Goal: Task Accomplishment & Management: Use online tool/utility

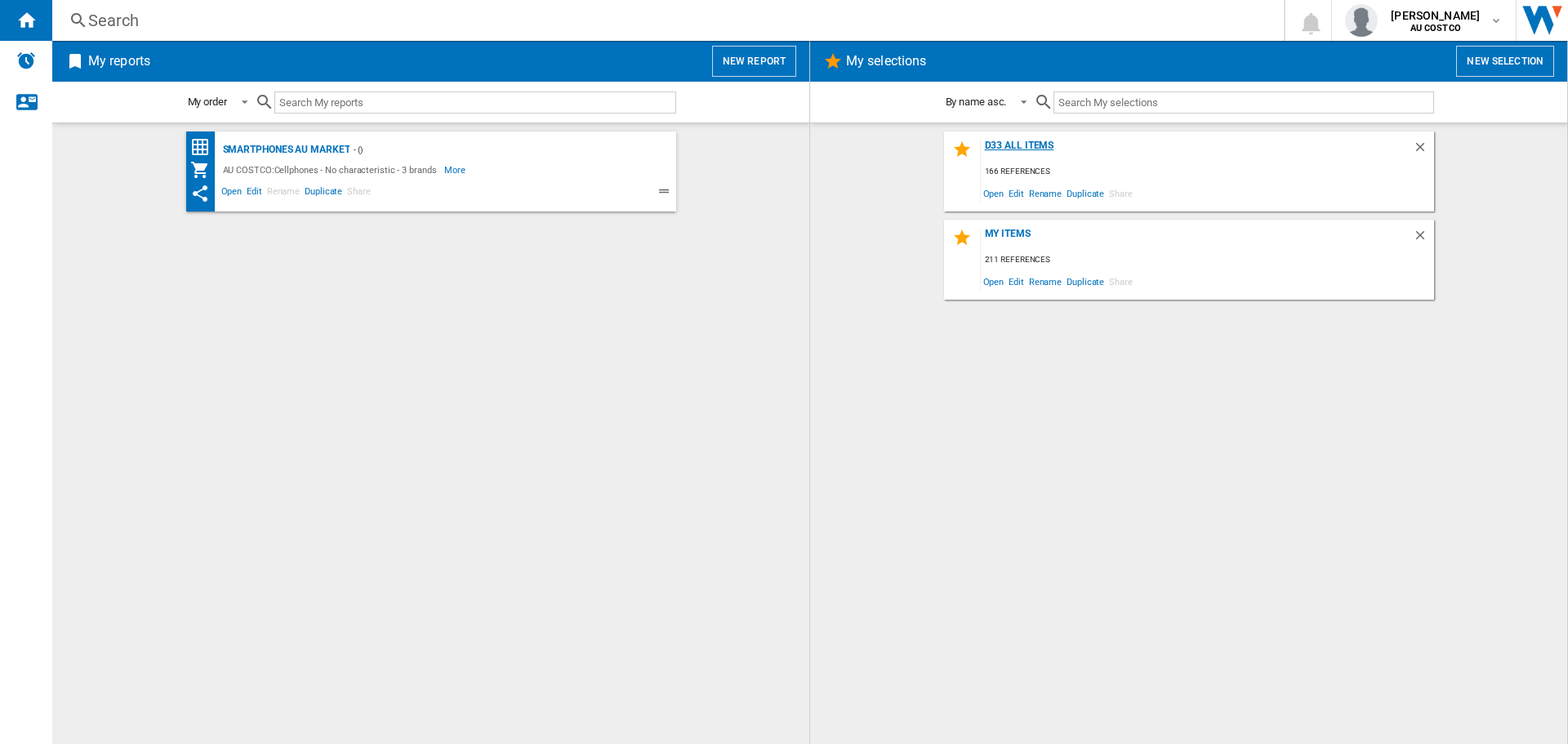
click at [1014, 147] on div "D33 all items" at bounding box center [1196, 151] width 432 height 22
click at [749, 62] on button "New report" at bounding box center [753, 61] width 84 height 31
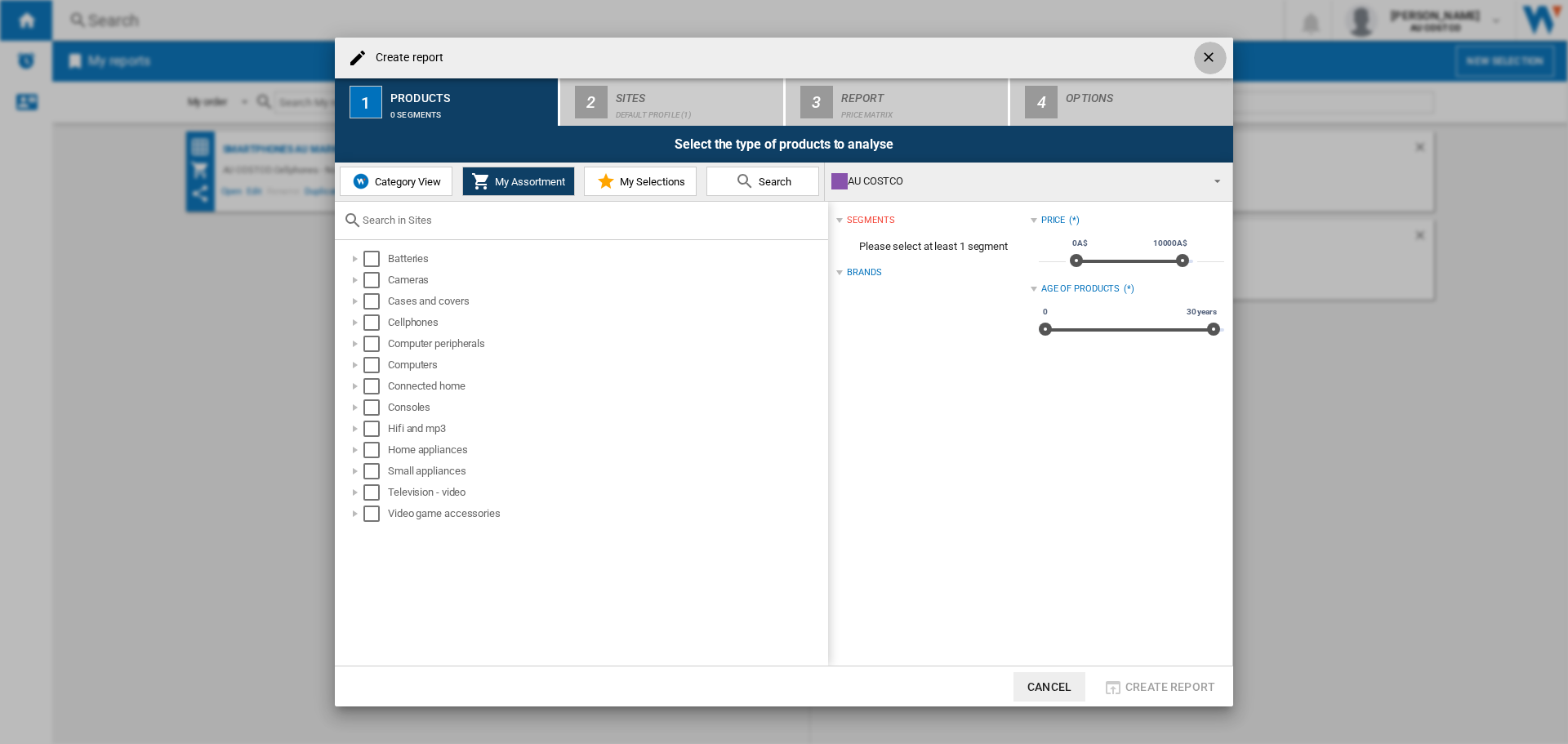
click at [1209, 53] on ng-md-icon "getI18NText('BUTTONS.CLOSE_DIALOG')" at bounding box center [1210, 59] width 20 height 20
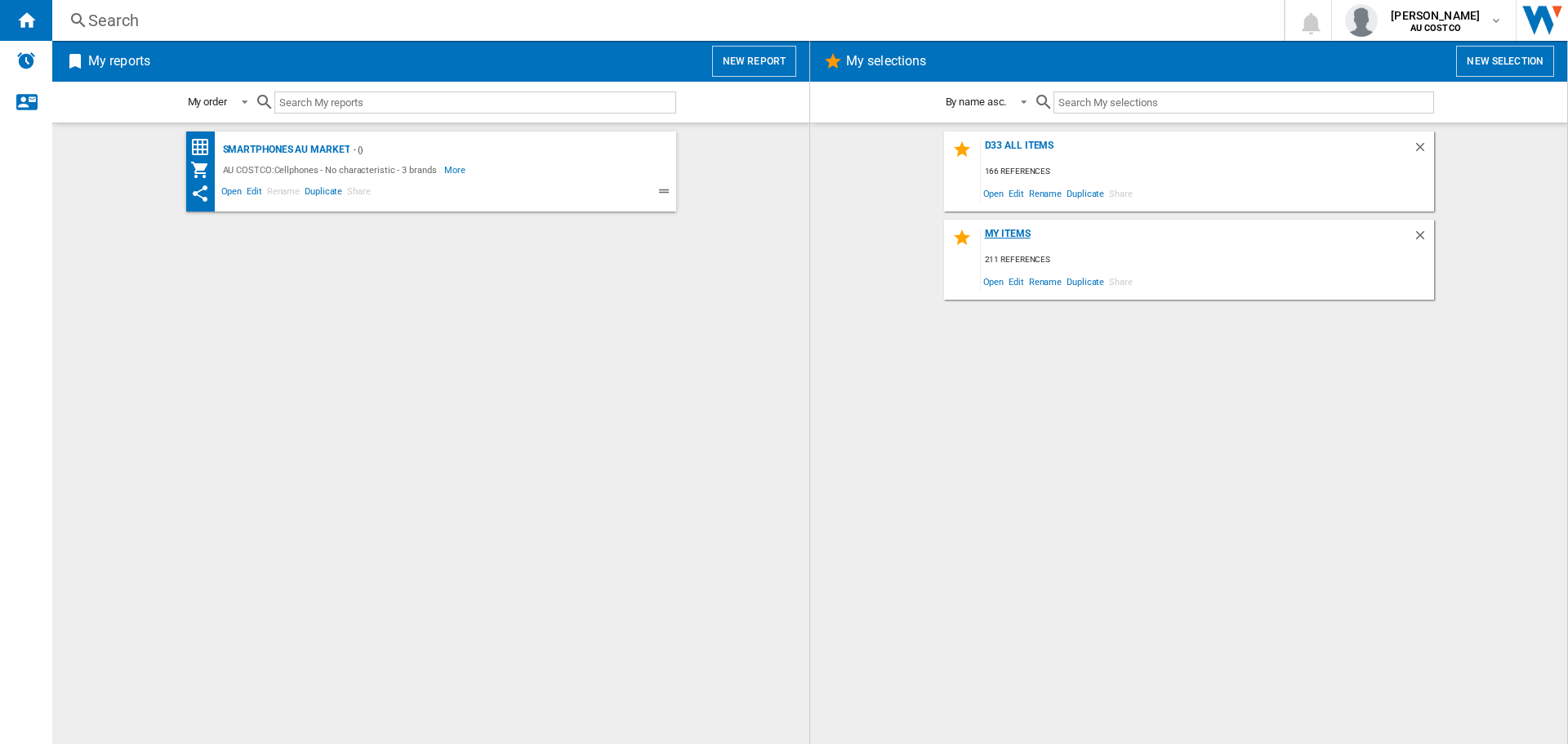
click at [1017, 233] on div "My items" at bounding box center [1196, 239] width 432 height 22
click at [992, 195] on span "Open" at bounding box center [993, 192] width 26 height 22
click at [762, 62] on button "New report" at bounding box center [753, 61] width 84 height 31
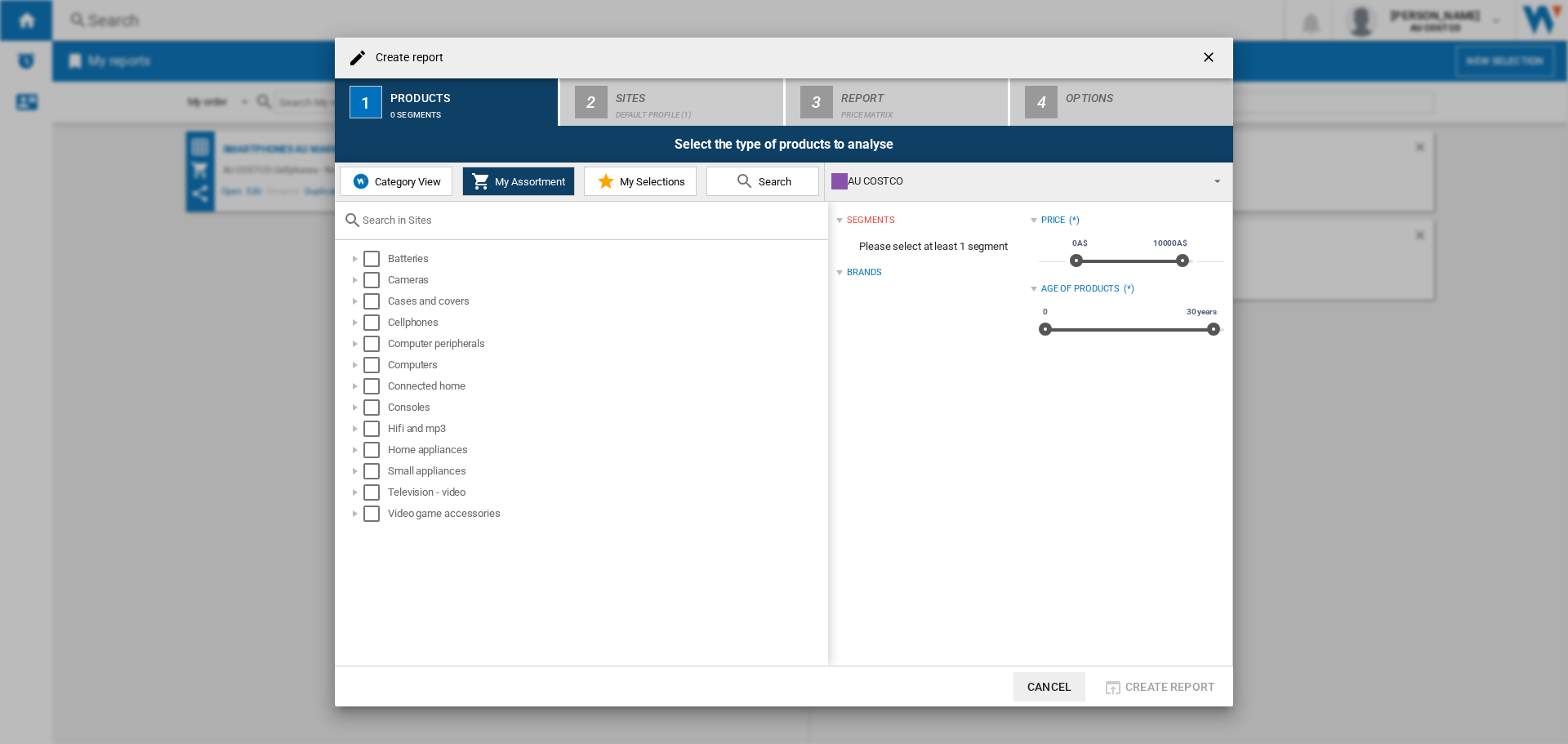
click at [642, 186] on span "My Selections" at bounding box center [650, 182] width 69 height 12
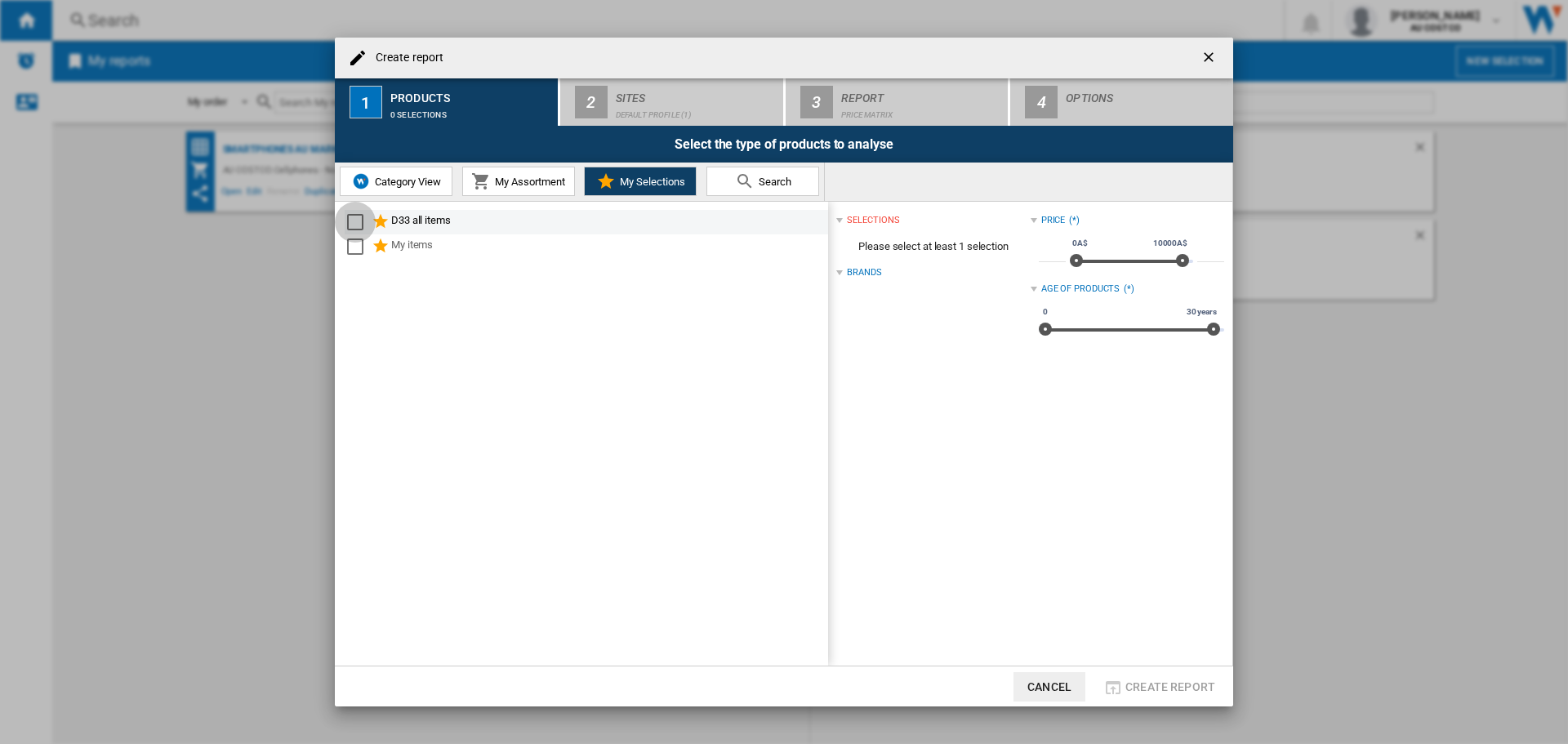
click at [354, 224] on div "Select" at bounding box center [355, 222] width 16 height 16
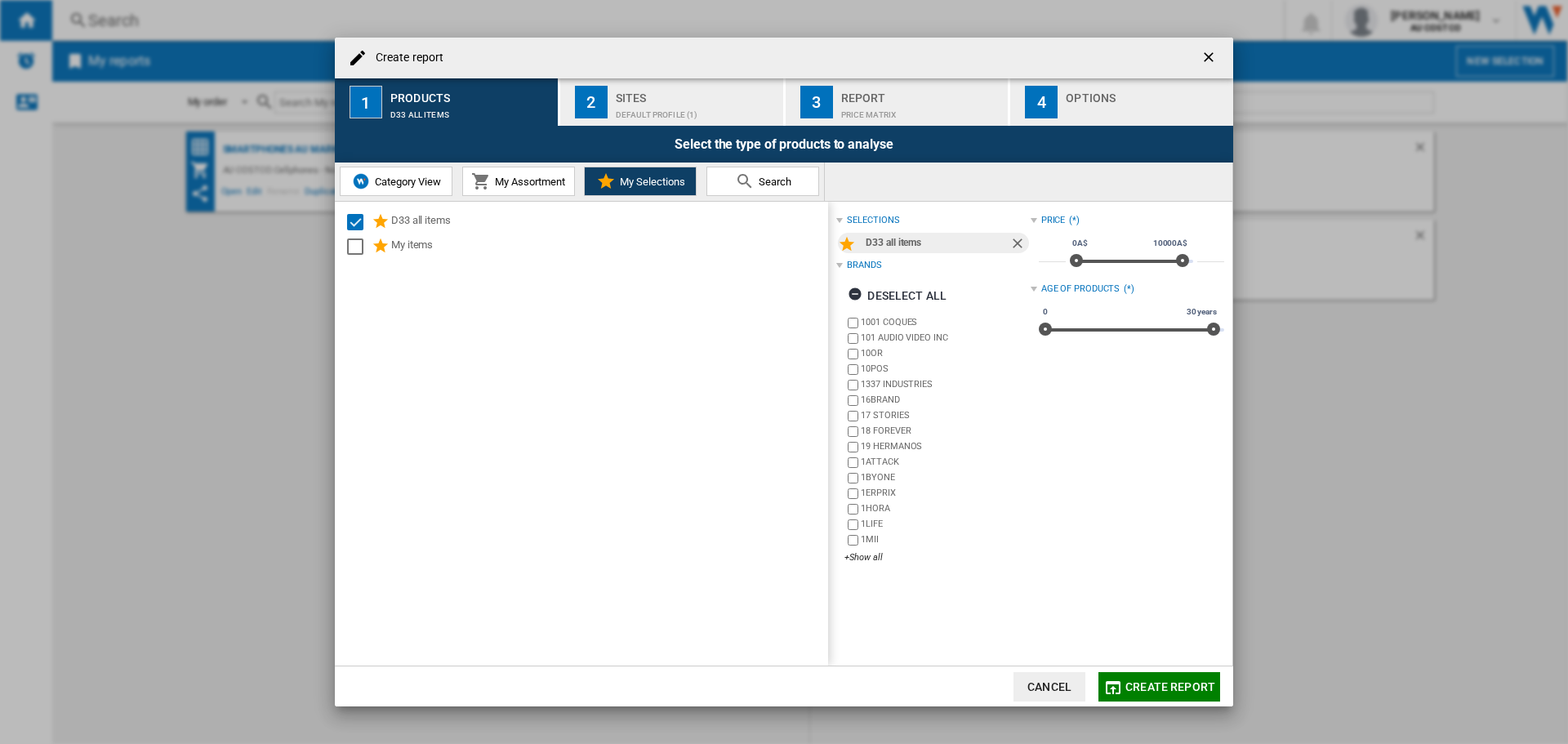
click at [524, 186] on span "My Assortment" at bounding box center [527, 182] width 74 height 12
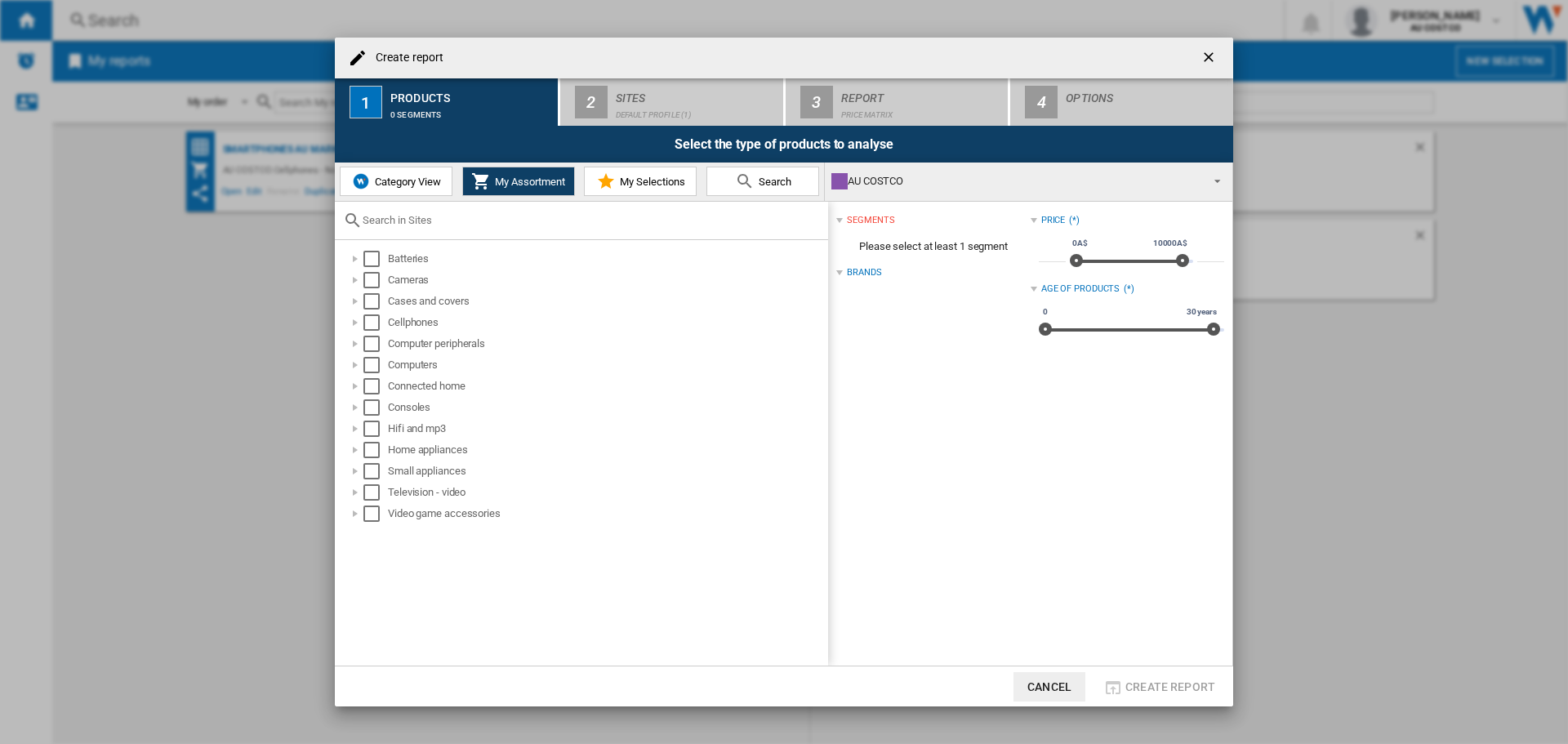
click at [757, 186] on span "Search" at bounding box center [772, 182] width 37 height 12
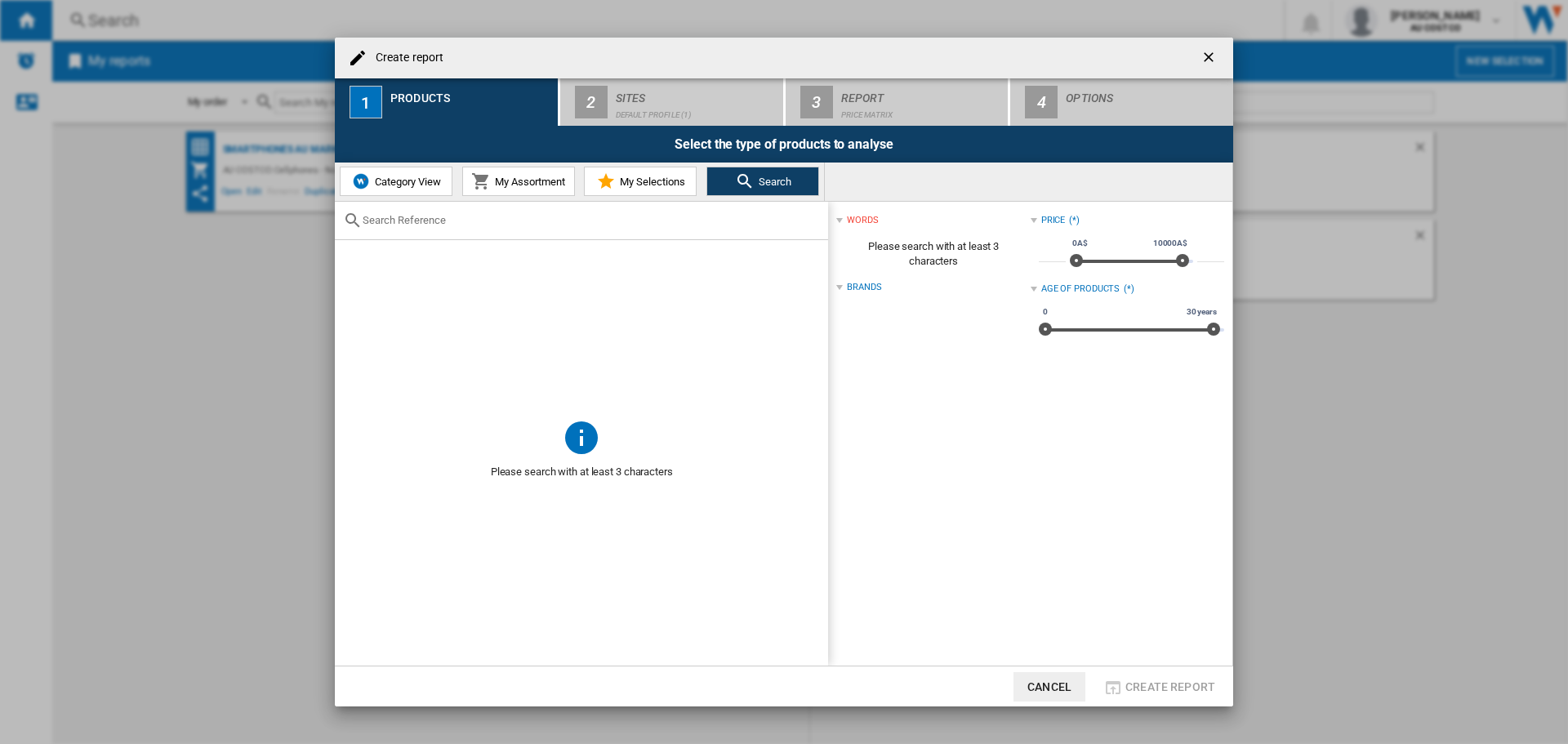
click at [1215, 53] on ng-md-icon "getI18NText('BUTTONS.CLOSE_DIALOG')" at bounding box center [1210, 59] width 20 height 20
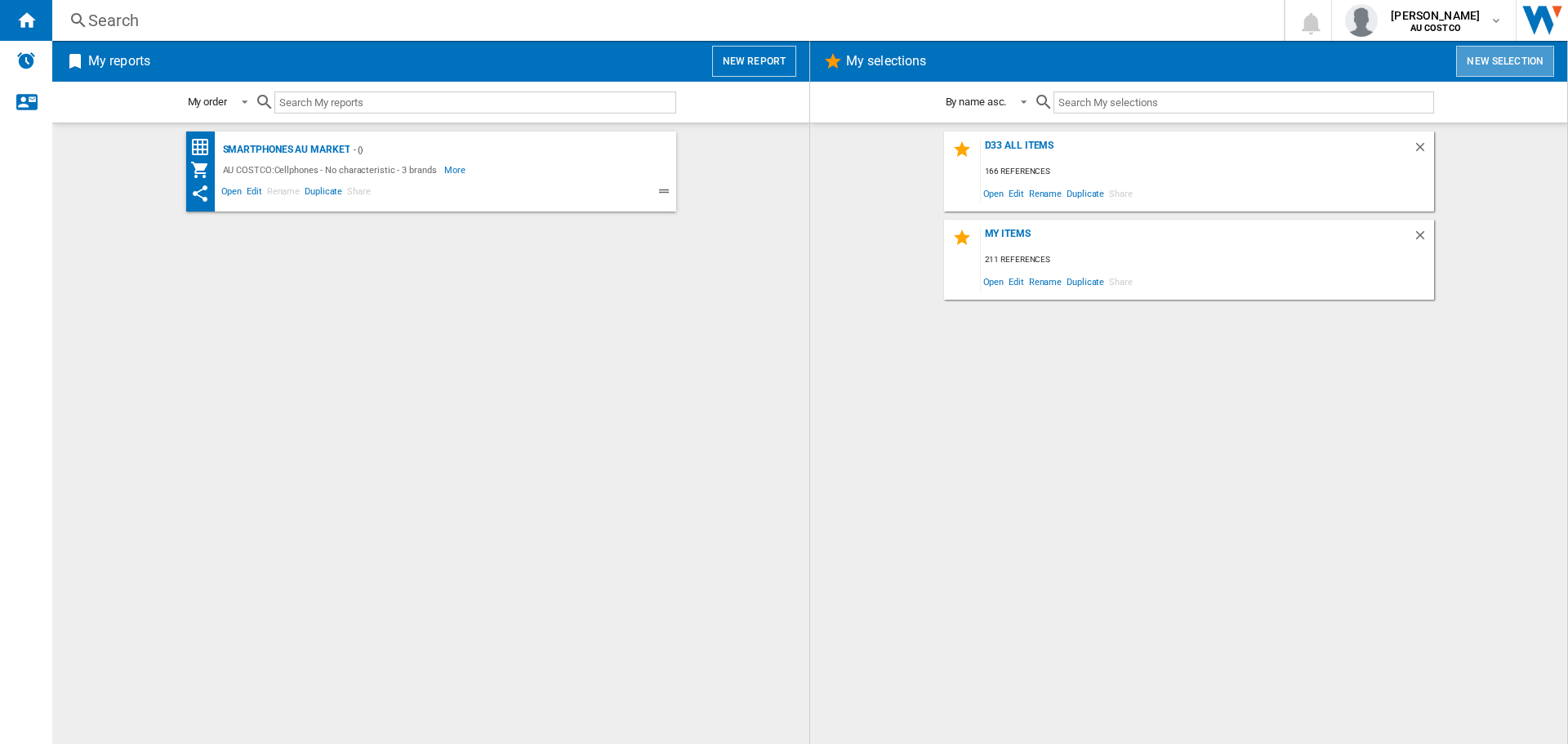
click at [1495, 66] on button "New selection" at bounding box center [1504, 61] width 98 height 31
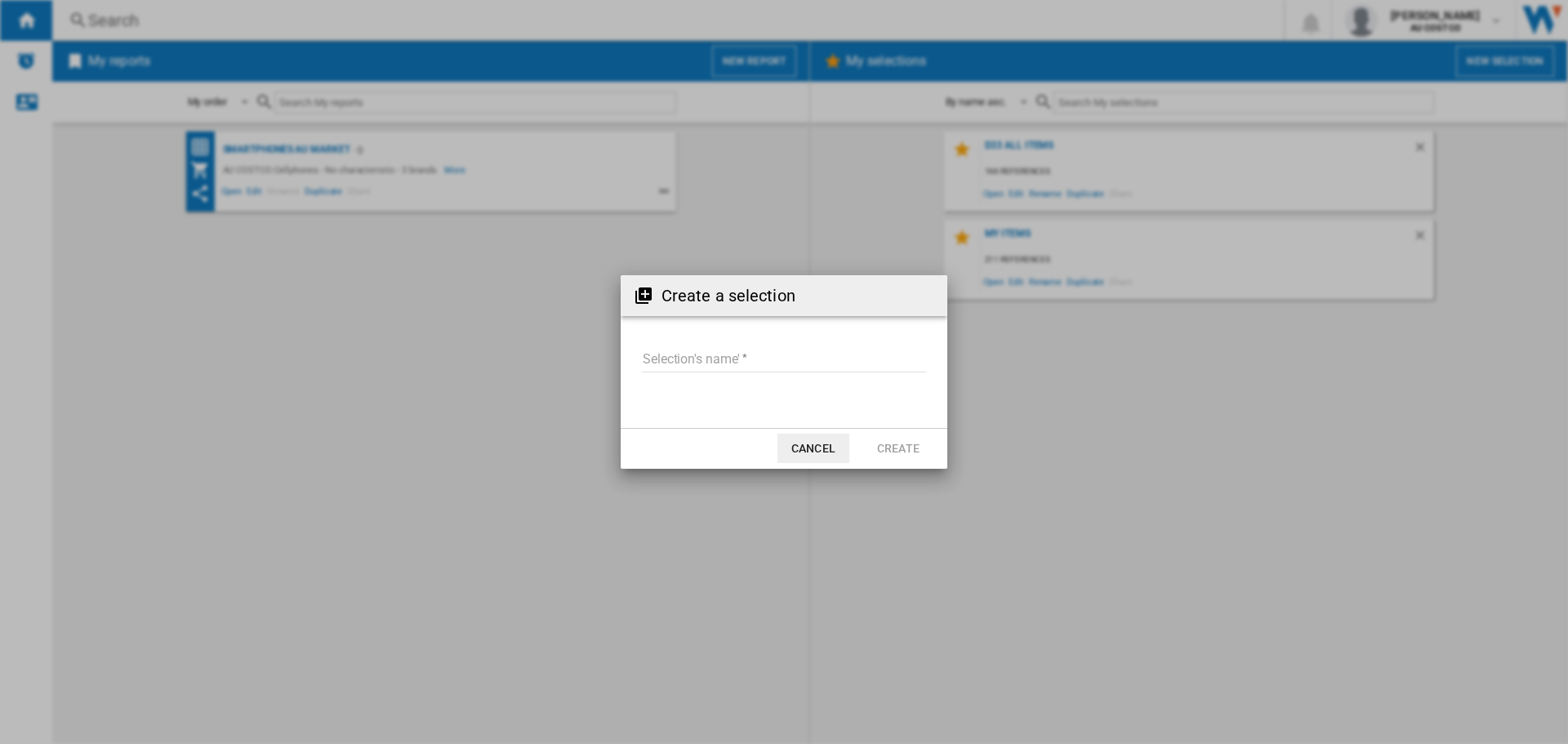
click at [670, 356] on input "Selection's name'" at bounding box center [784, 359] width 284 height 25
click at [1042, 361] on div "Create a selection Selection's name' Cancel Create" at bounding box center [784, 372] width 1568 height 744
click at [799, 445] on button "Cancel" at bounding box center [813, 448] width 71 height 30
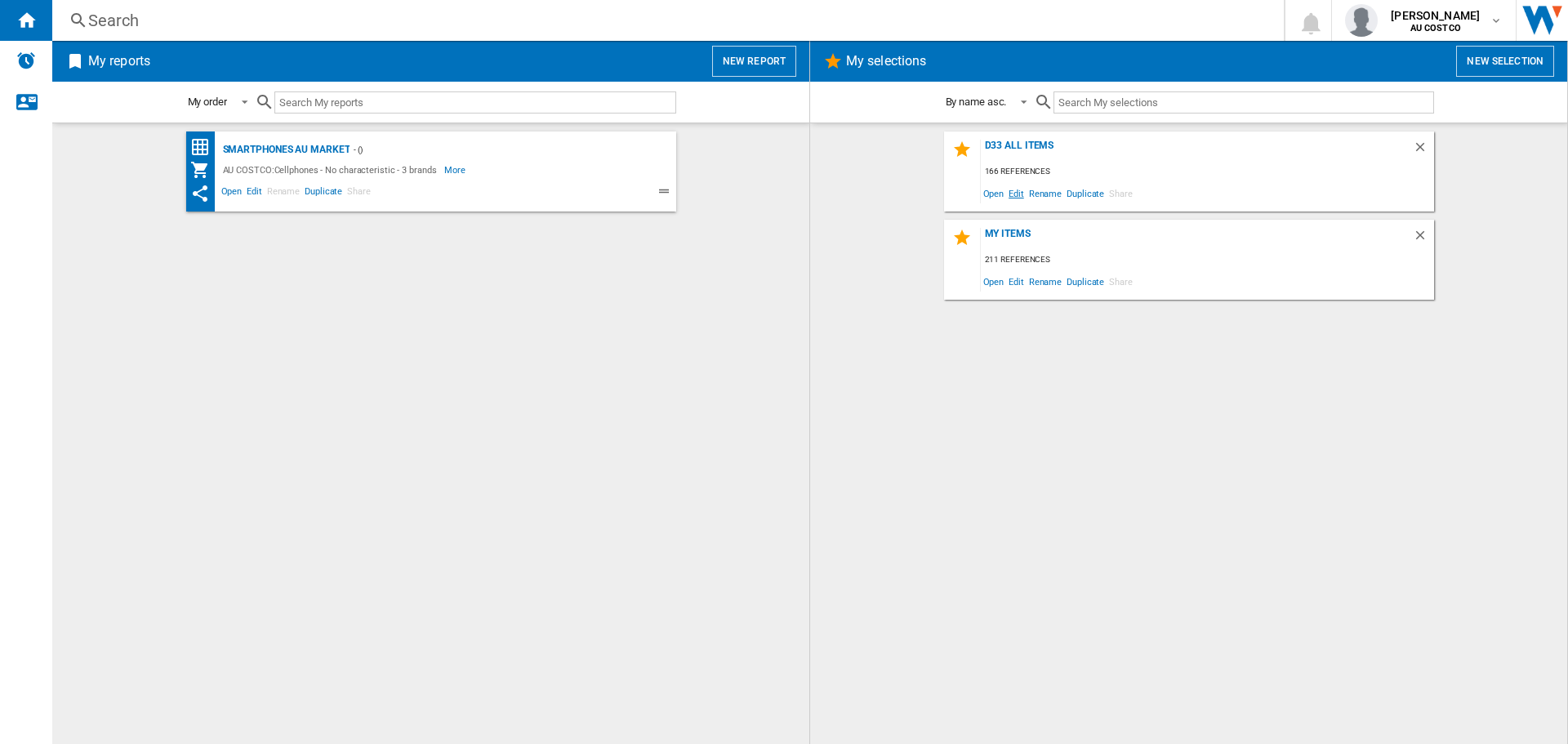
click at [1014, 192] on span "Edit" at bounding box center [1016, 192] width 21 height 22
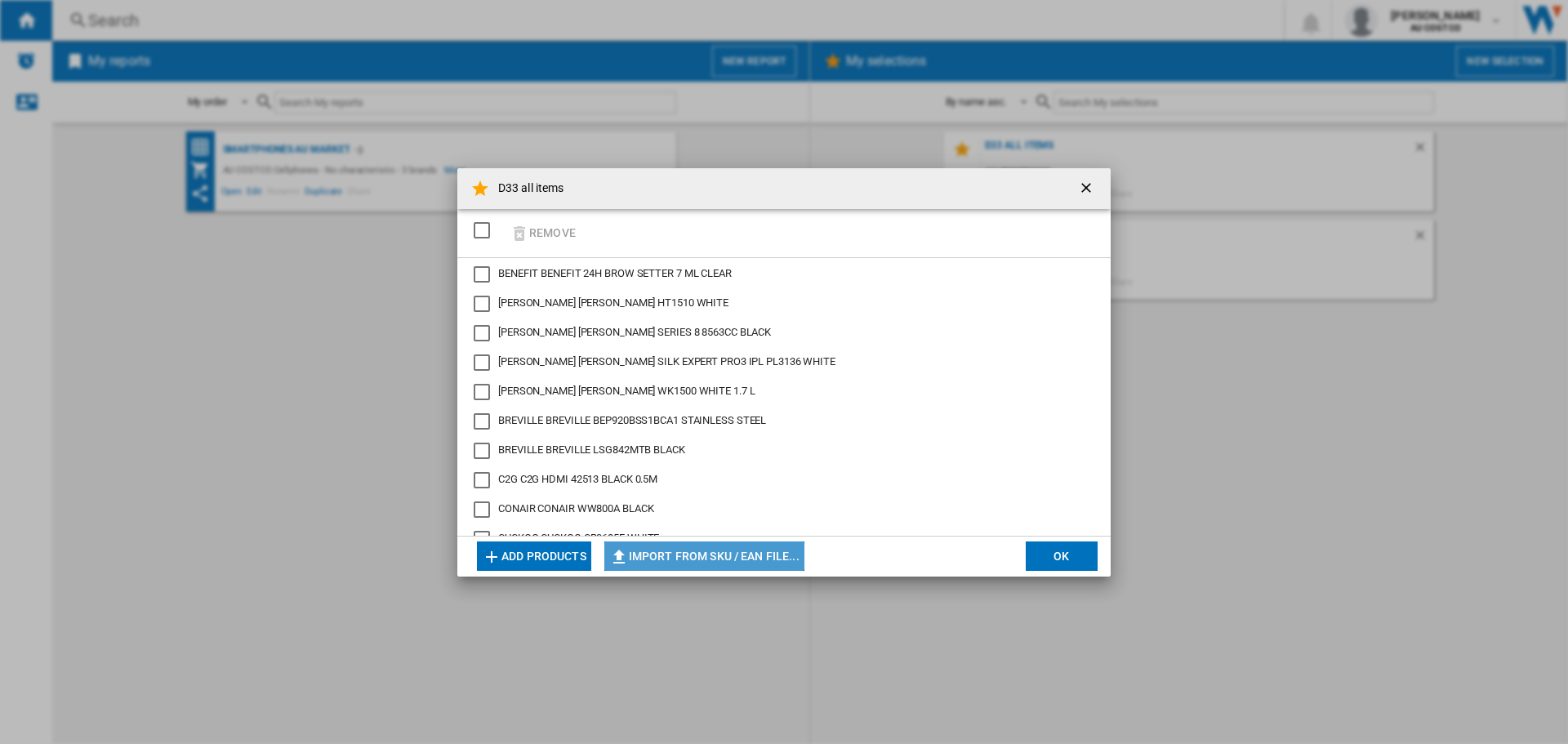
click at [695, 559] on button "Import from SKU / EAN file..." at bounding box center [705, 556] width 200 height 30
type input "**********"
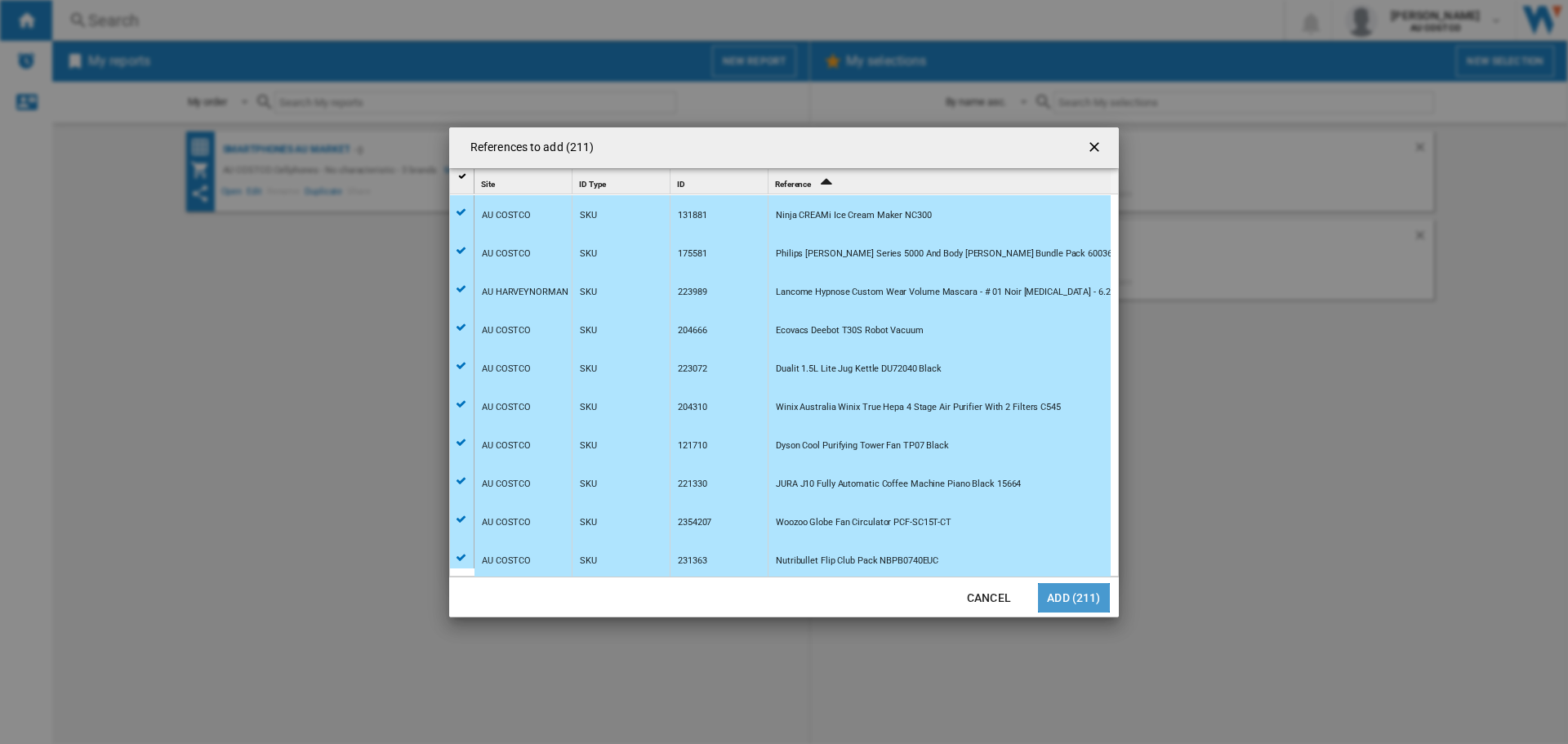
click at [1071, 596] on button "Add (211)" at bounding box center [1074, 597] width 71 height 30
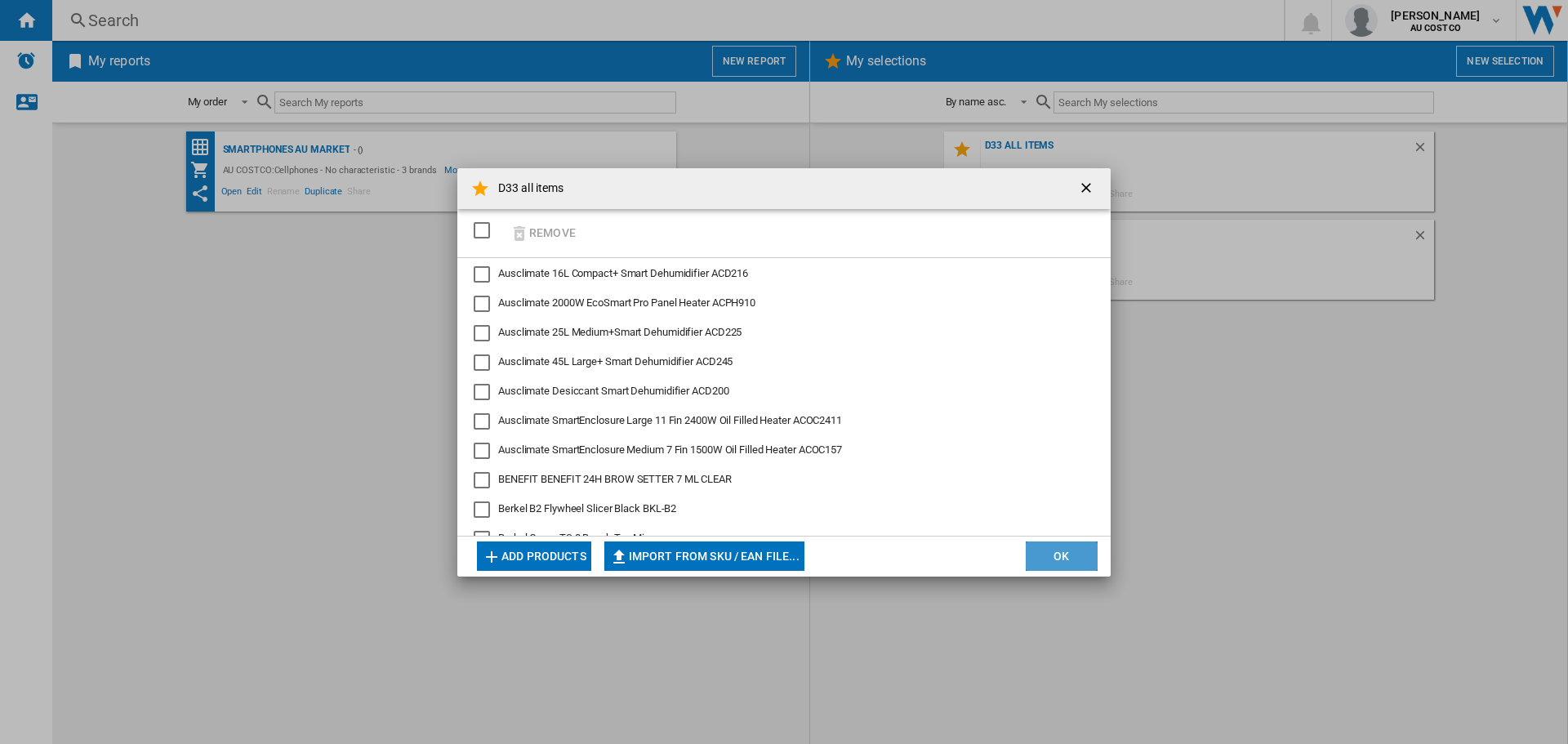
click at [1071, 555] on button "OK" at bounding box center [1061, 556] width 71 height 30
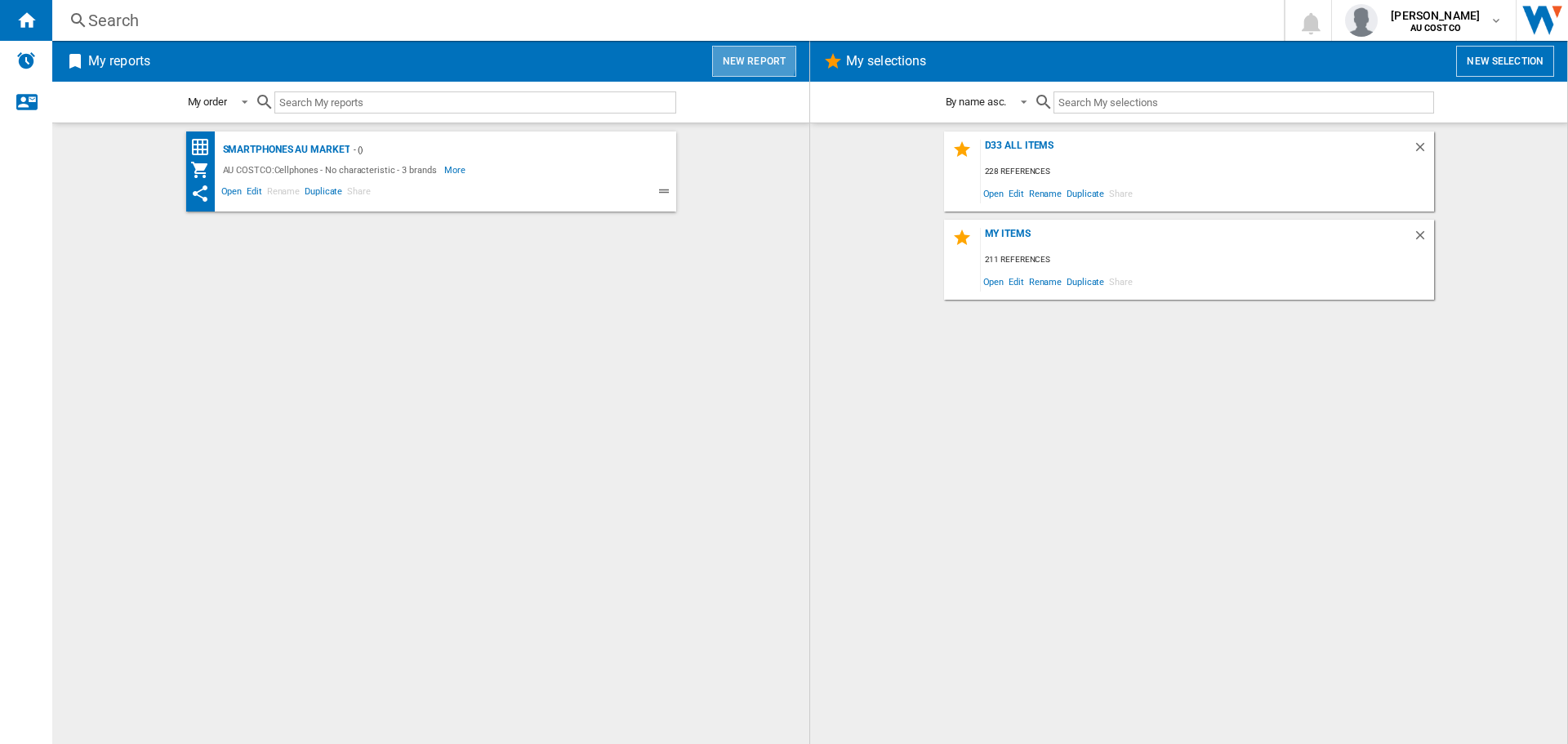
click at [748, 59] on button "New report" at bounding box center [753, 61] width 84 height 31
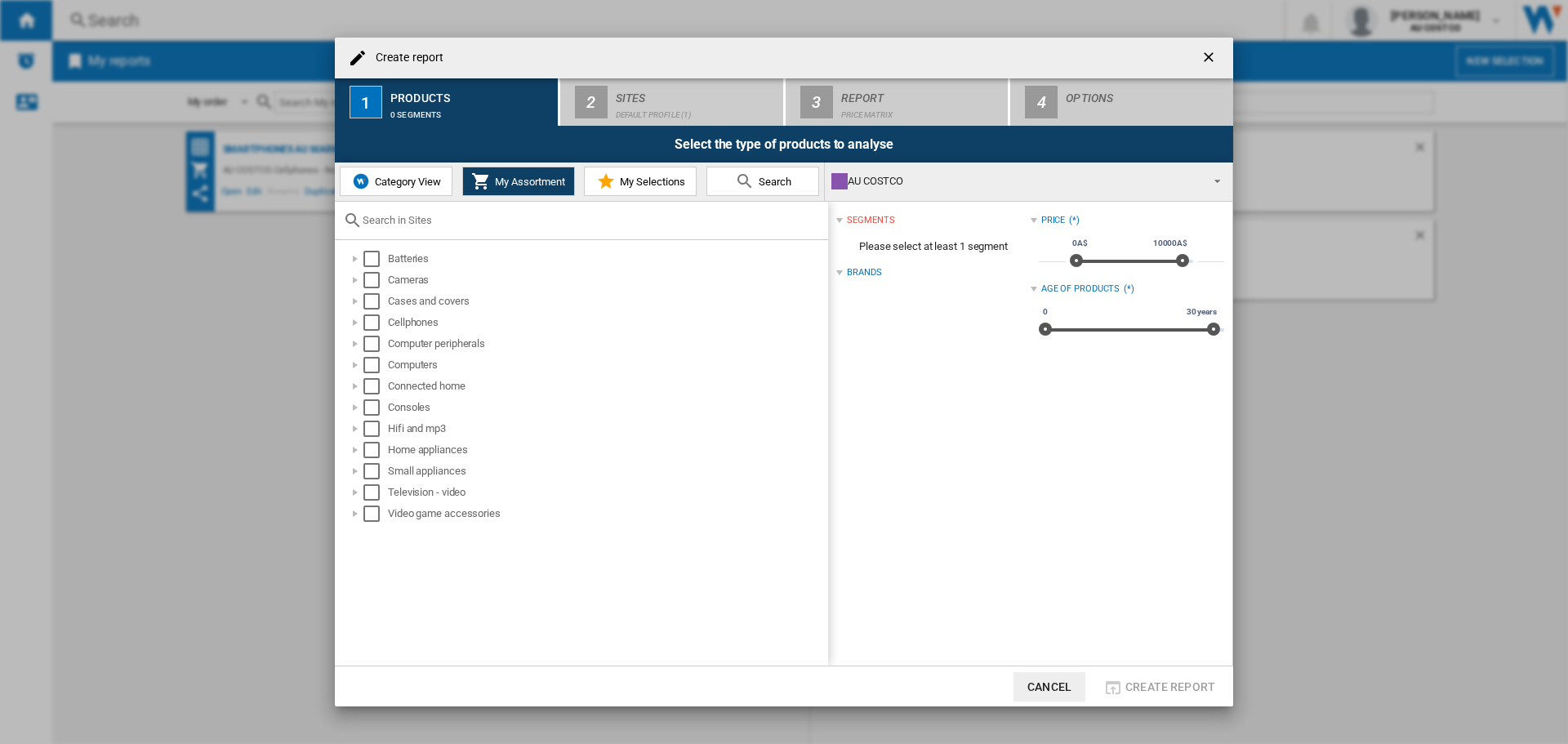
click at [638, 177] on span "My Selections" at bounding box center [650, 182] width 69 height 12
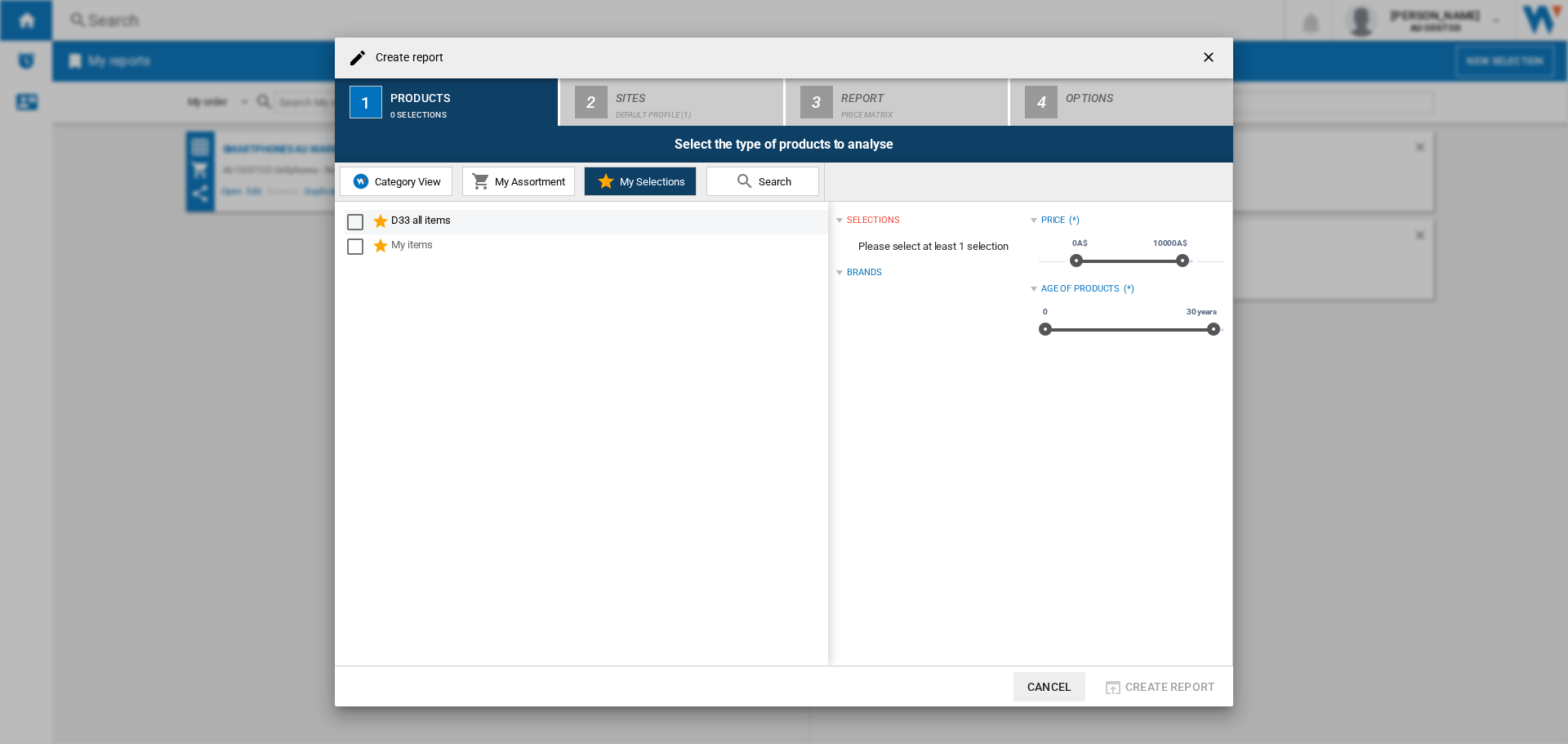
click at [403, 222] on div "D33 all items" at bounding box center [608, 222] width 435 height 20
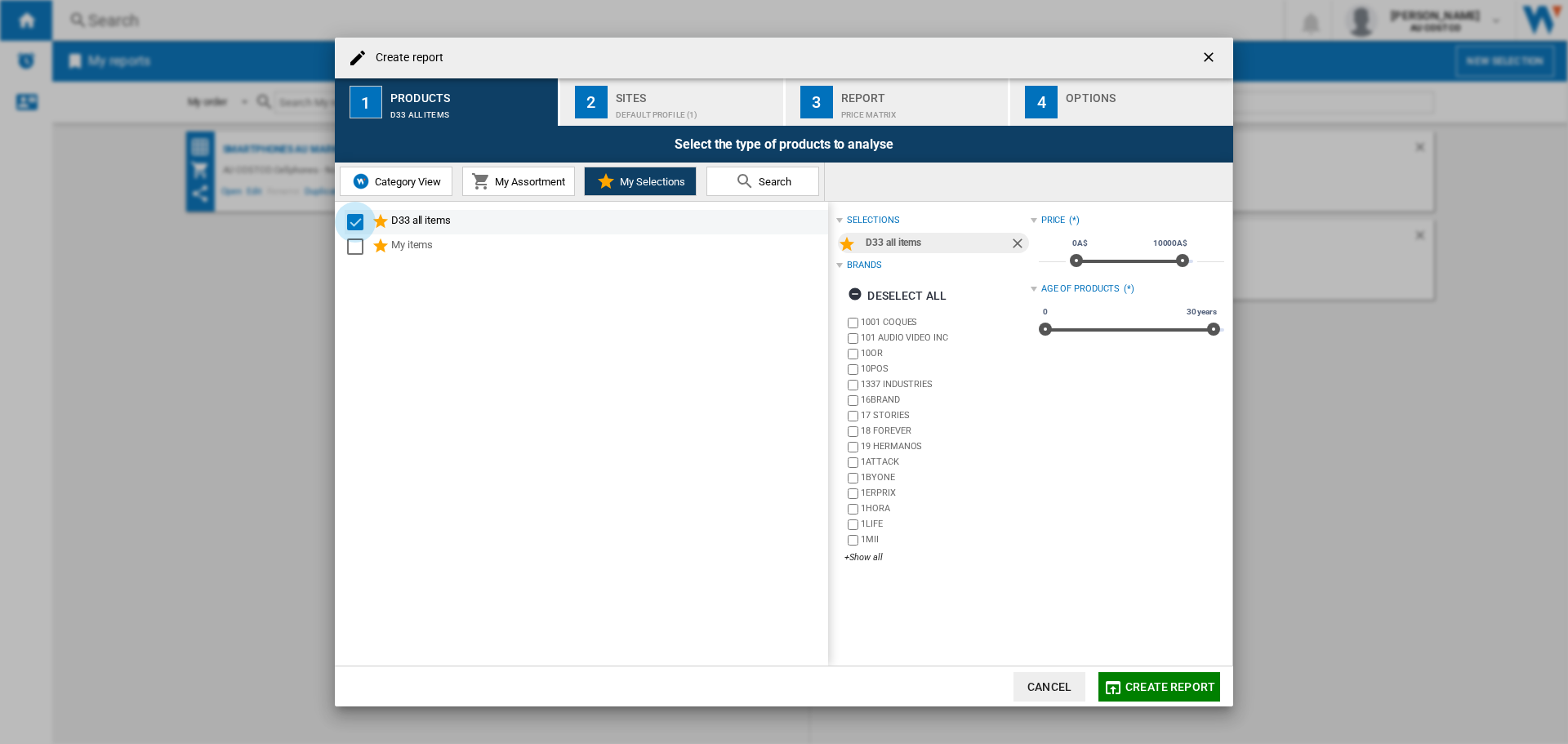
click at [355, 225] on div "Select" at bounding box center [355, 222] width 16 height 16
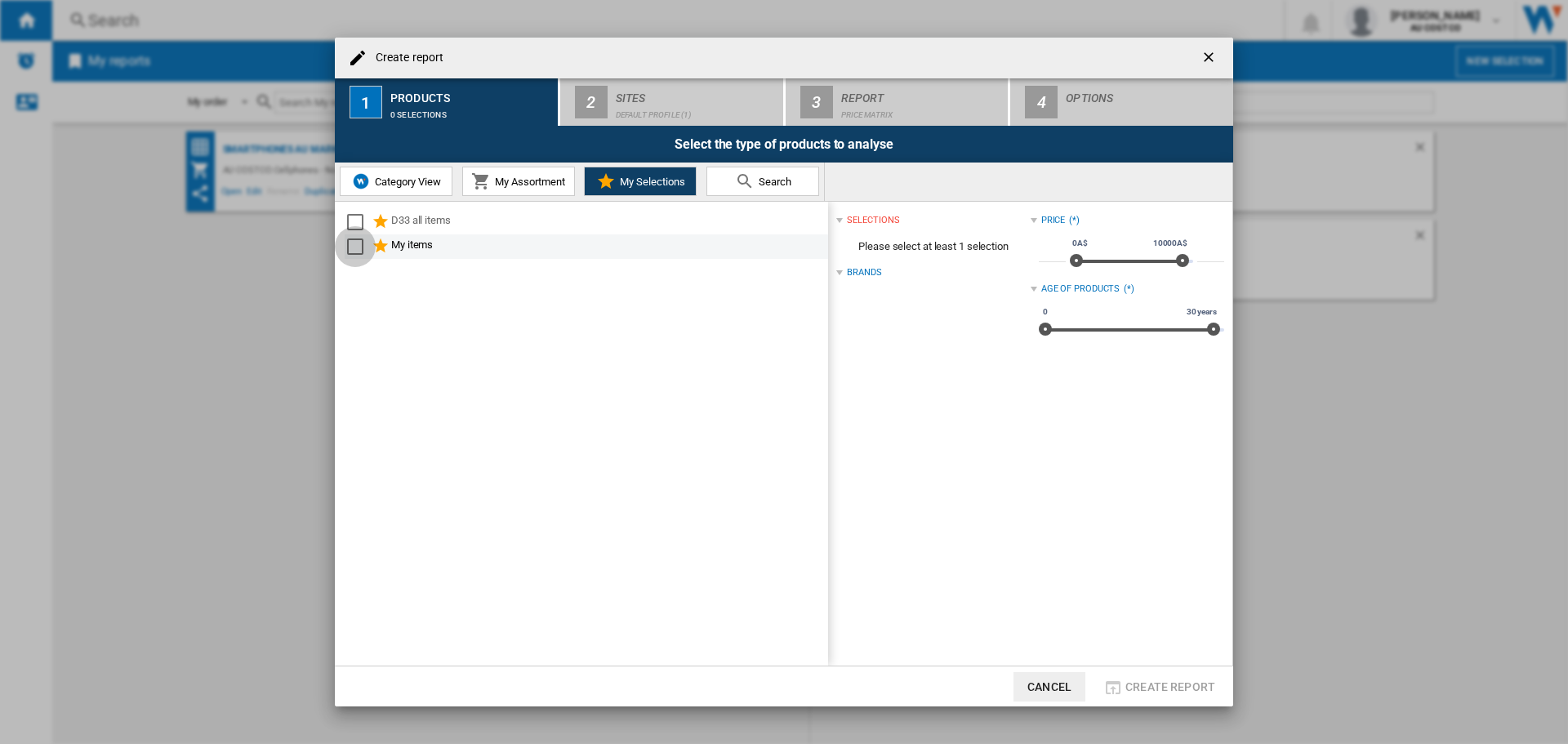
click at [354, 241] on div "Select" at bounding box center [355, 246] width 16 height 16
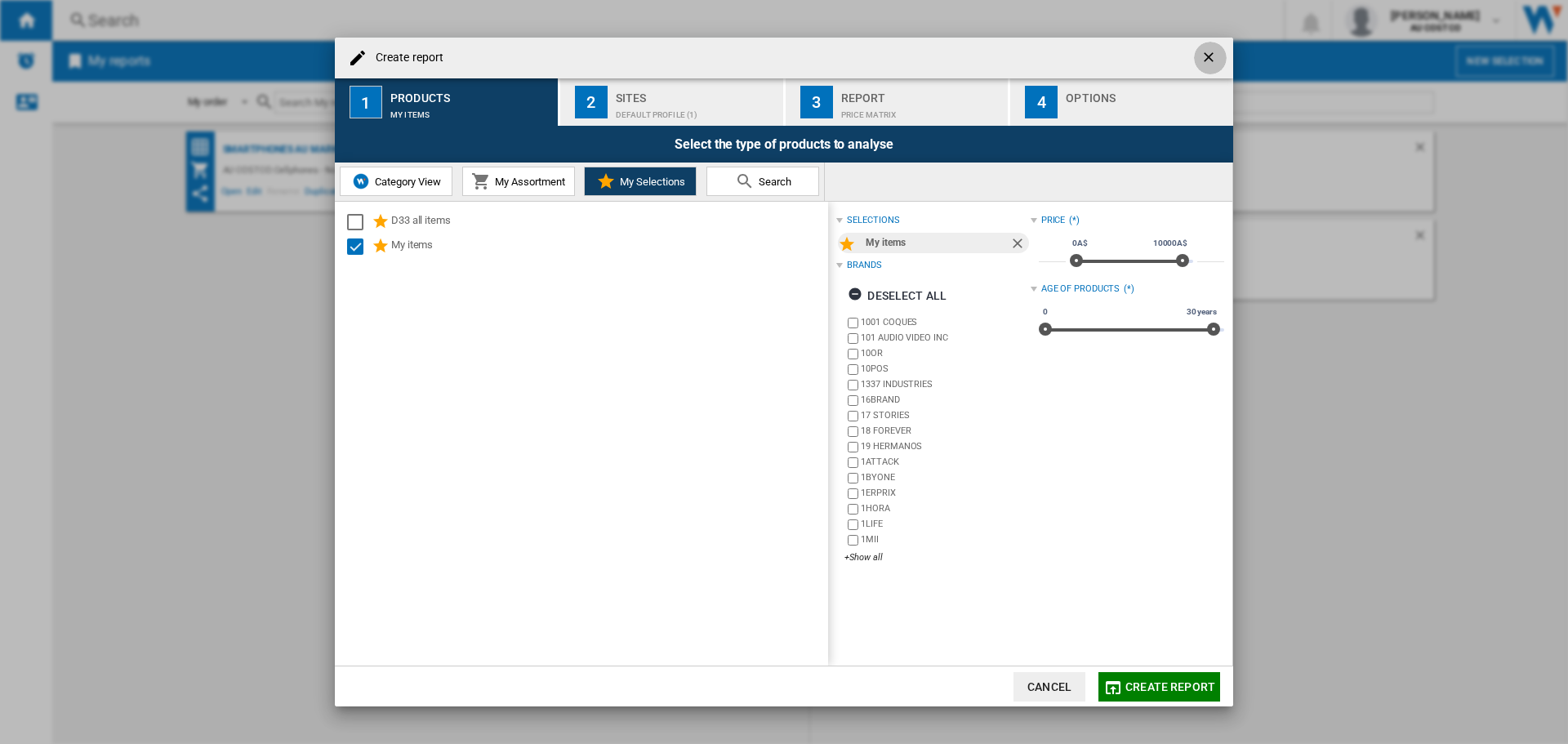
click at [1206, 51] on ng-md-icon "getI18NText('BUTTONS.CLOSE_DIALOG')" at bounding box center [1210, 59] width 20 height 20
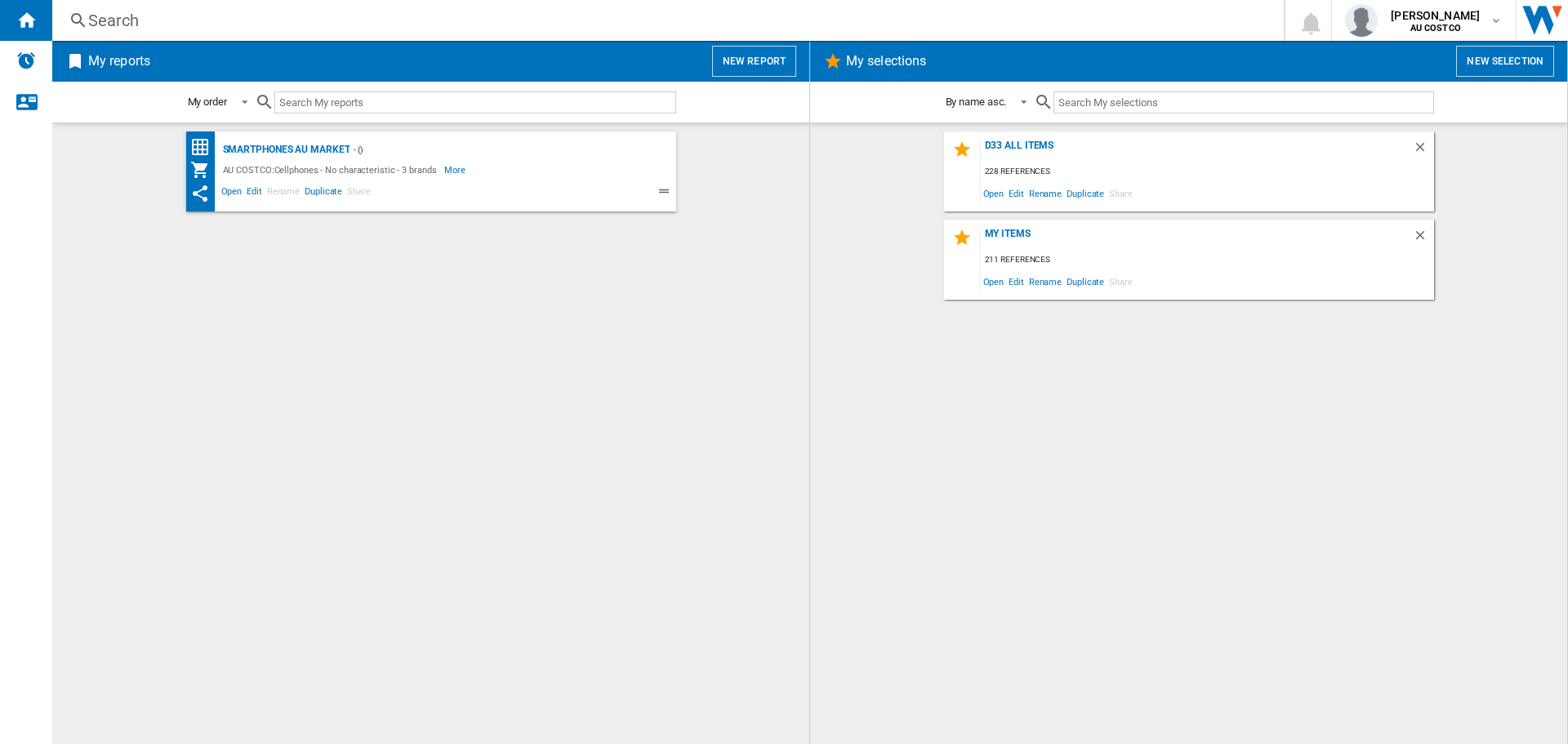
click at [744, 58] on button "New report" at bounding box center [753, 61] width 84 height 31
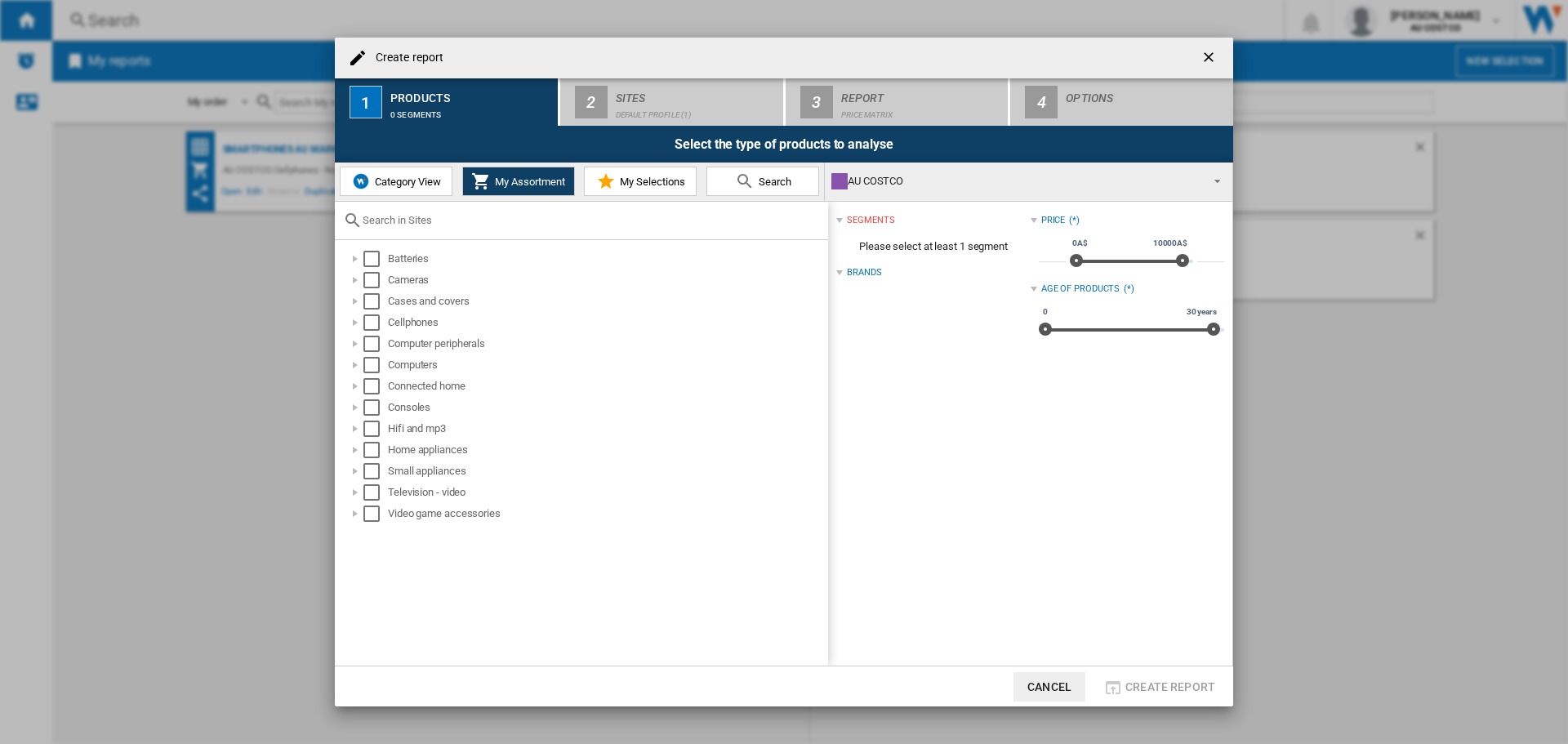
click at [625, 185] on span "My Selections" at bounding box center [650, 182] width 69 height 12
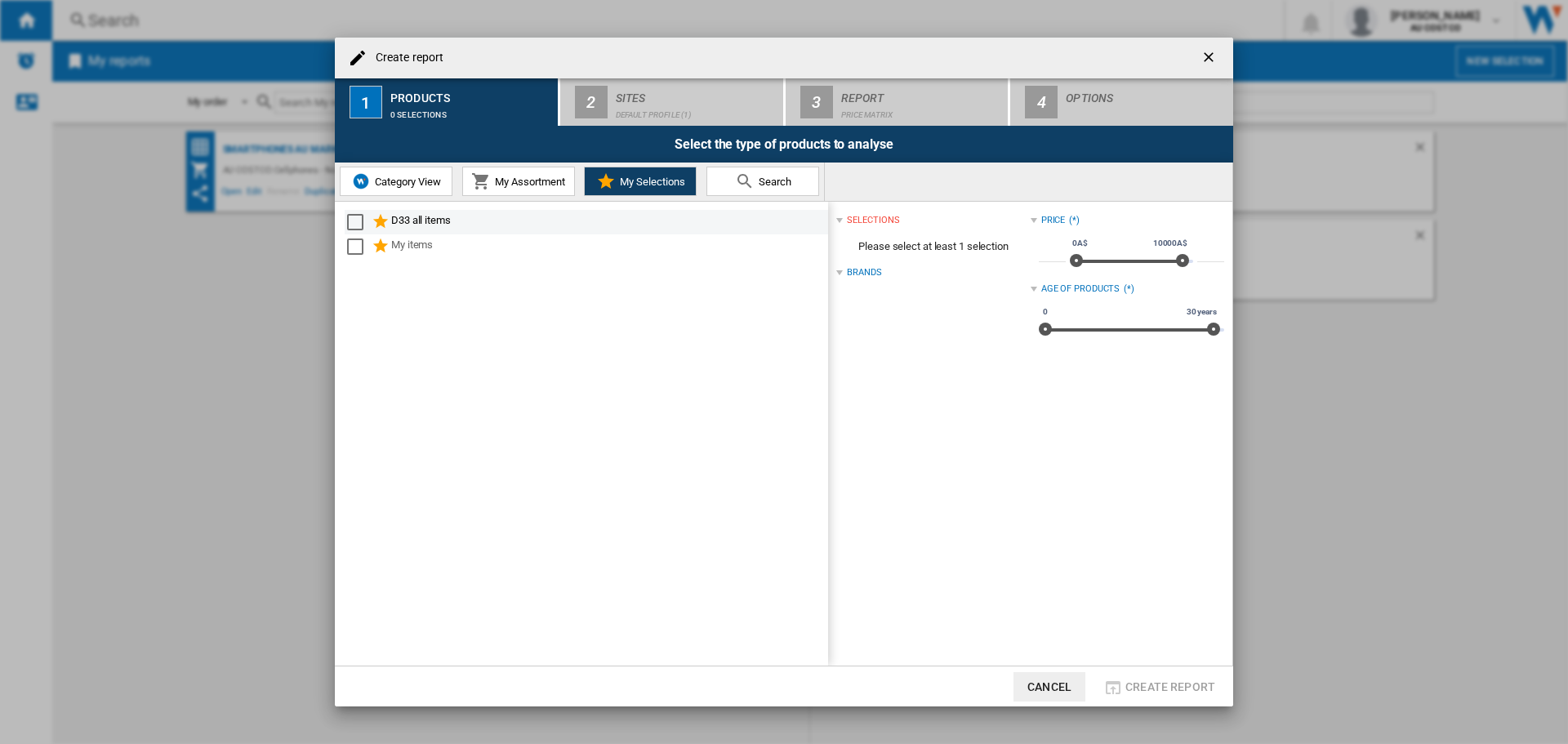
click at [357, 225] on div "Select" at bounding box center [355, 222] width 16 height 16
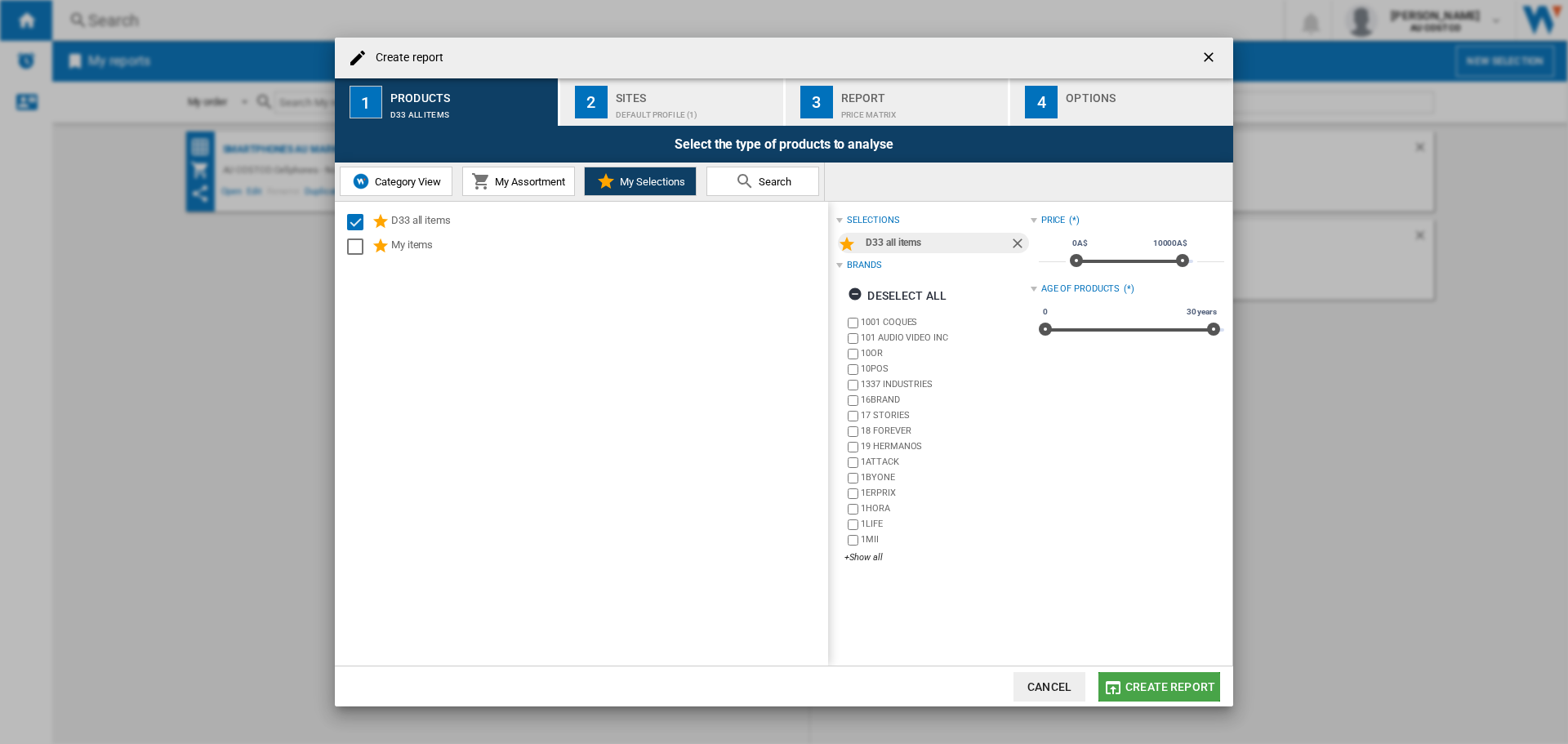
click at [1172, 683] on span "Create report" at bounding box center [1170, 685] width 90 height 13
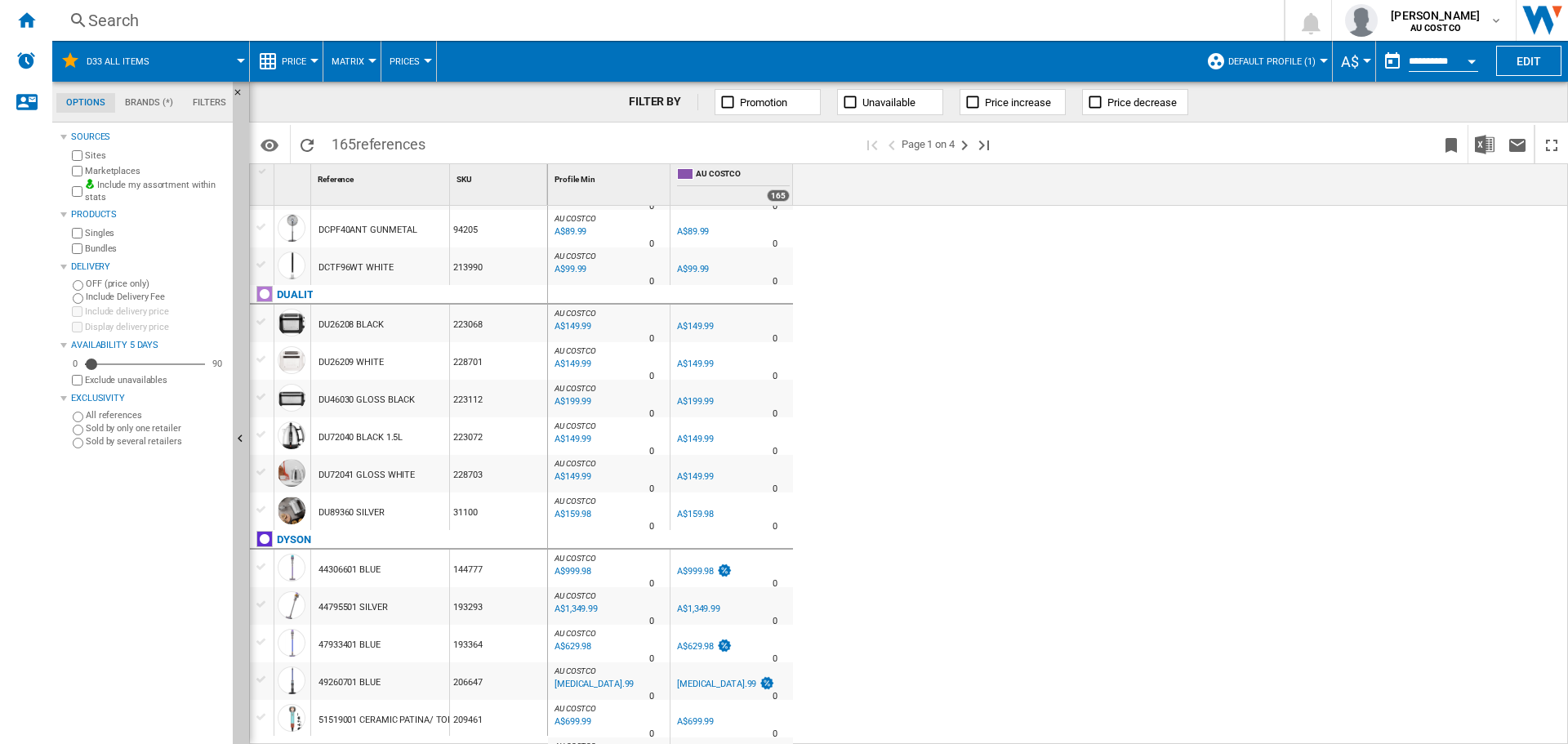
scroll to position [1574, 0]
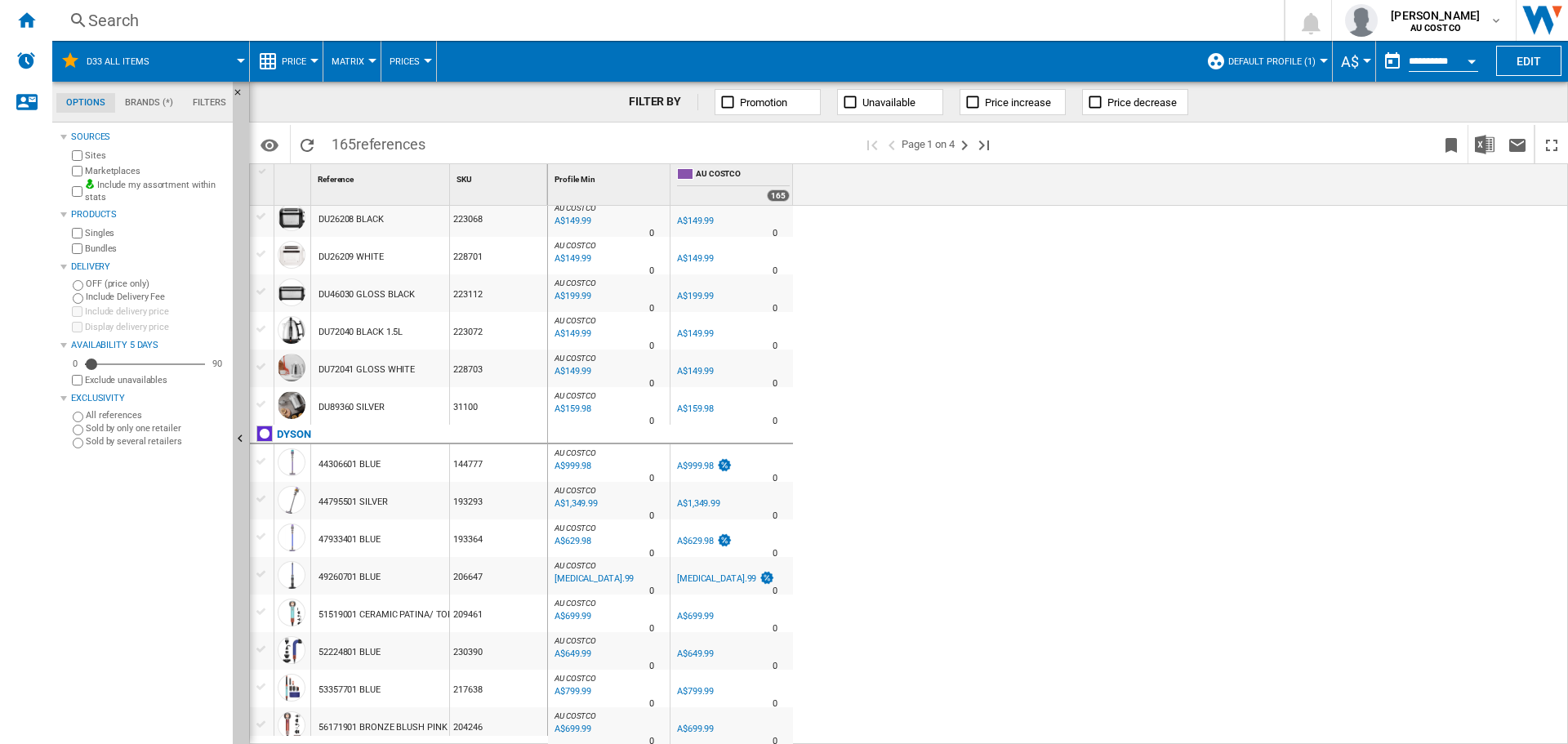
click at [919, 544] on div "AU COSTCO : AU COSTCO 0.0 % A$1,599.99 % N/A 0 AU COSTCO : AU COSTCO AU COSTCO …" at bounding box center [1058, 474] width 1020 height 539
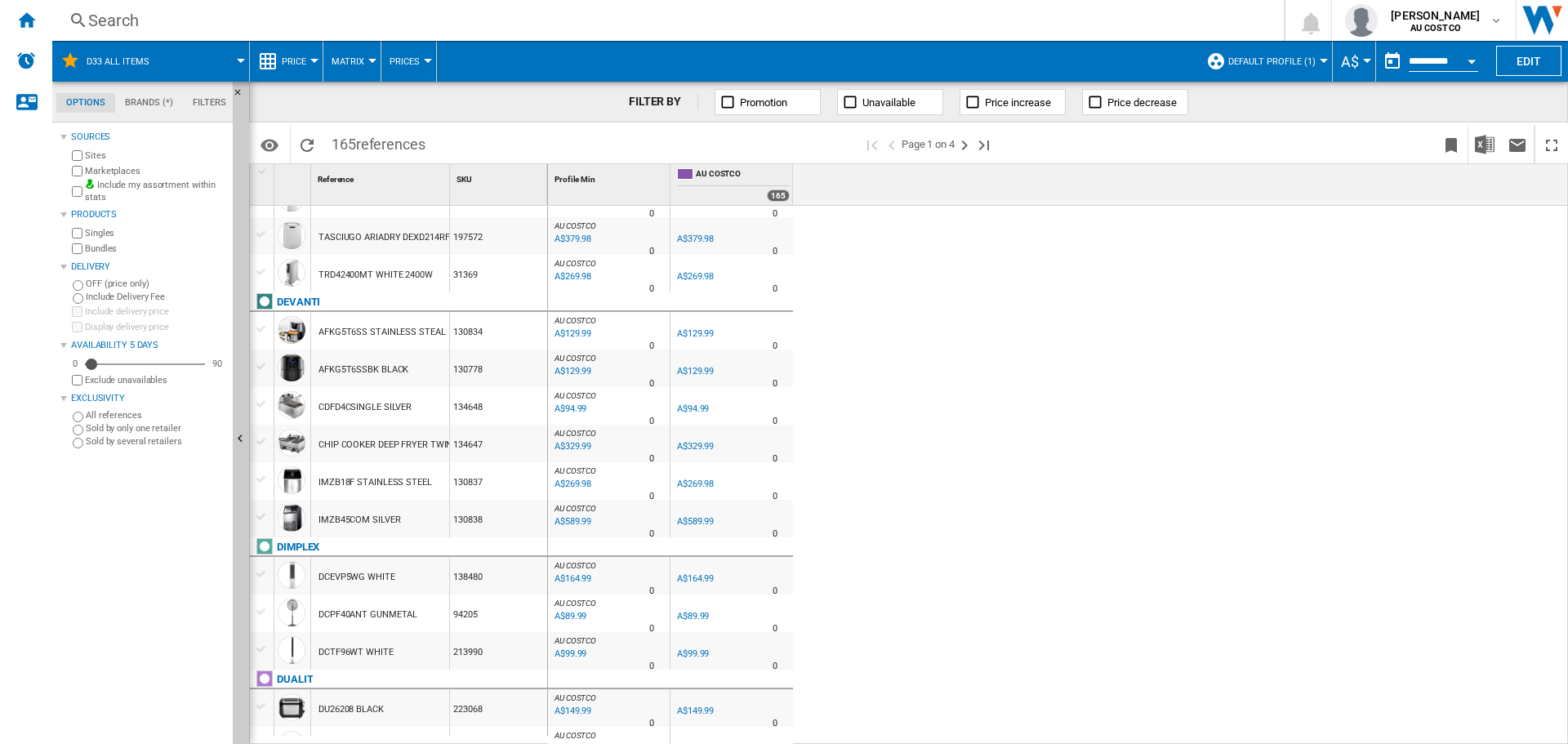
scroll to position [0, 0]
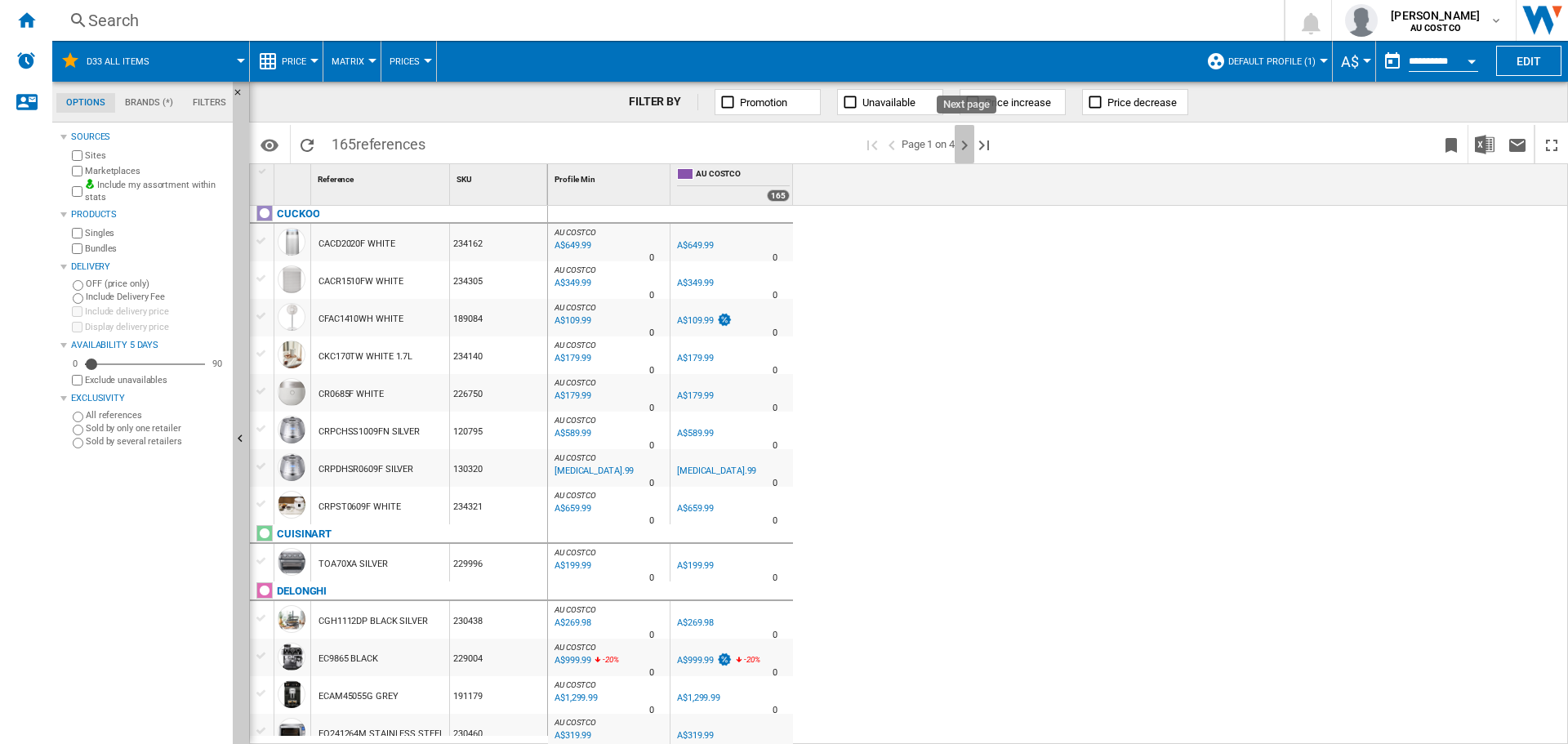
click at [970, 145] on ng-md-icon "Next page" at bounding box center [965, 146] width 20 height 20
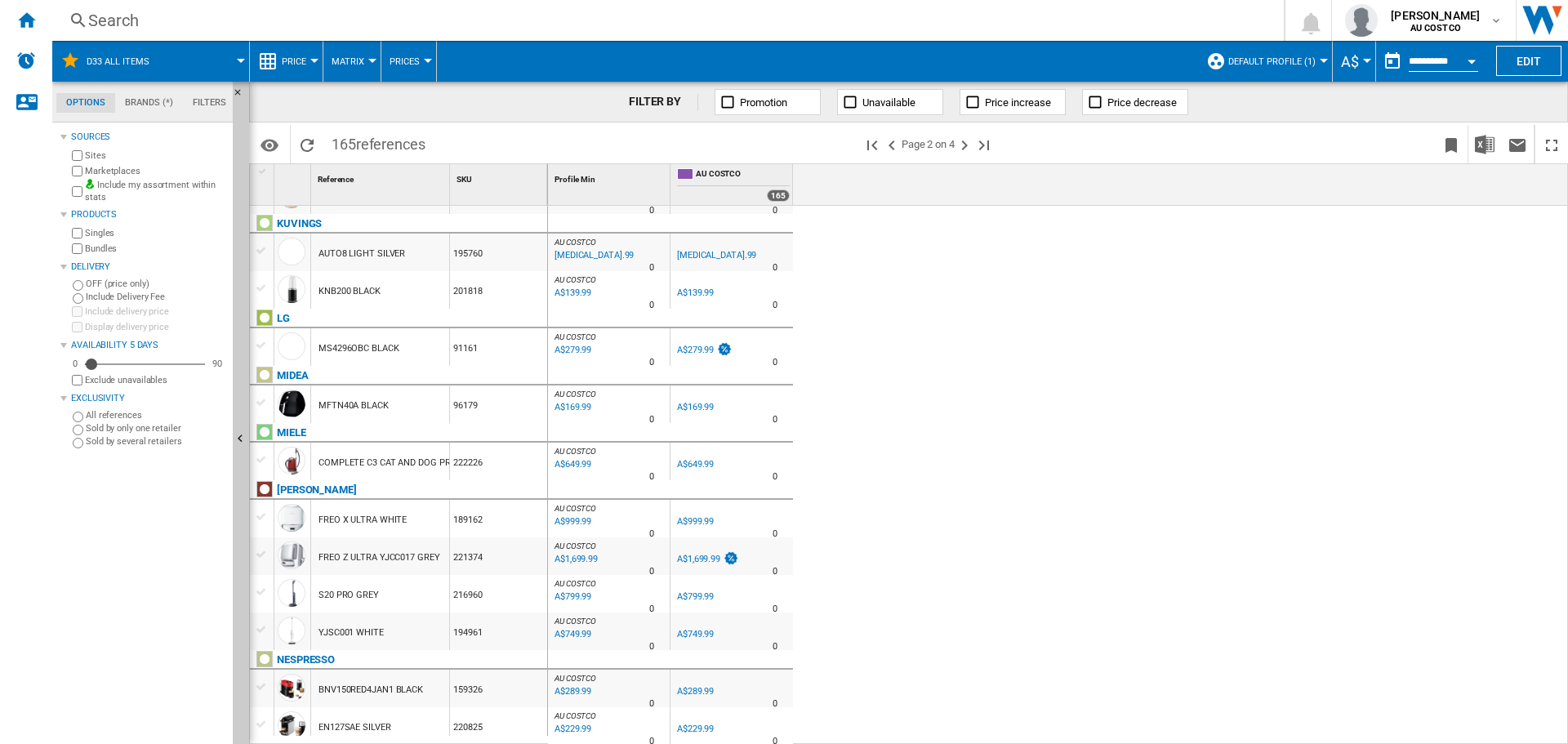
click at [900, 516] on div "AU COSTCO : AU COSTCO 0.0 % A$799.99 % N/A 0 AU COSTCO : AU COSTCO AU COSTCO 0.…" at bounding box center [1058, 474] width 1020 height 539
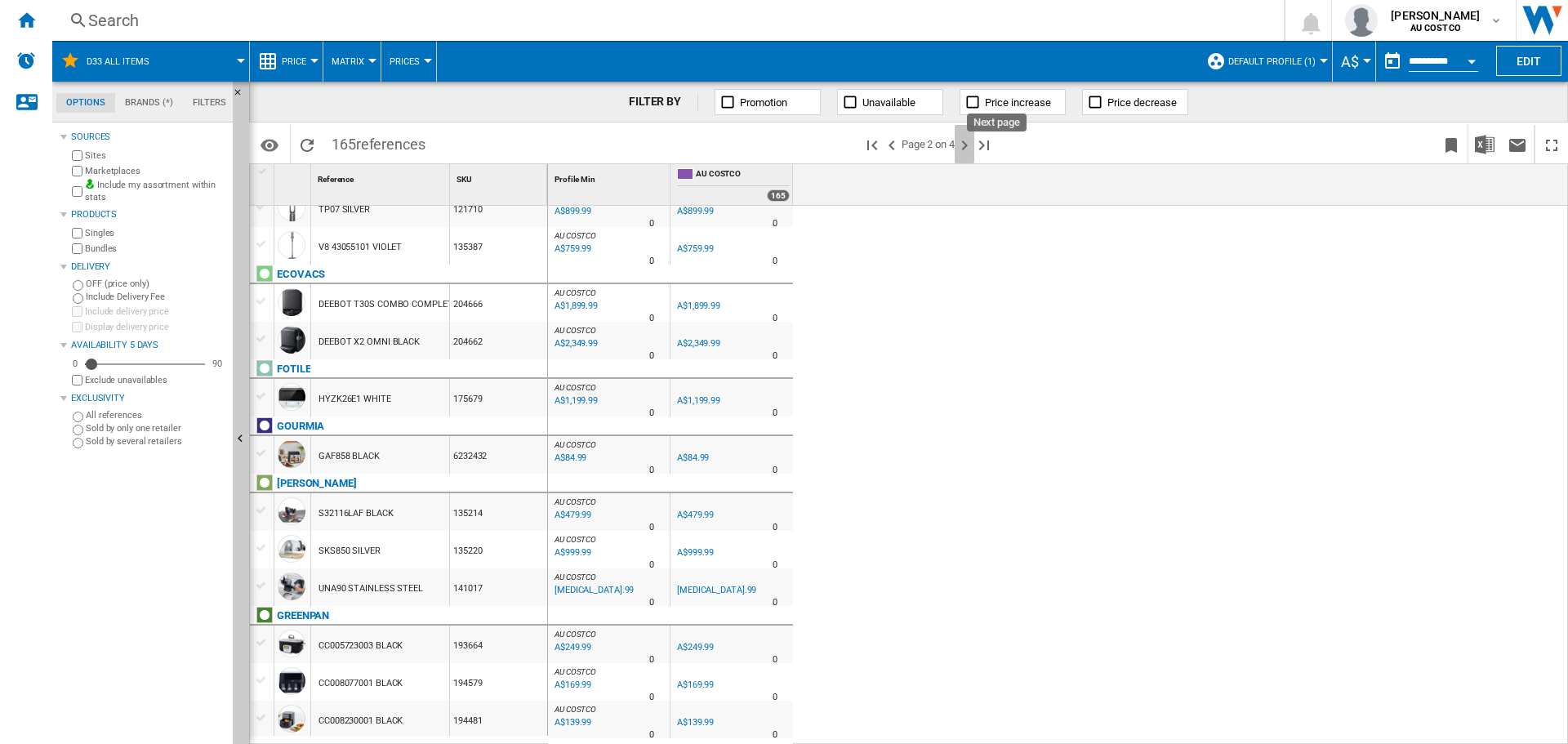
click at [963, 144] on ng-md-icon "Next page" at bounding box center [965, 146] width 20 height 20
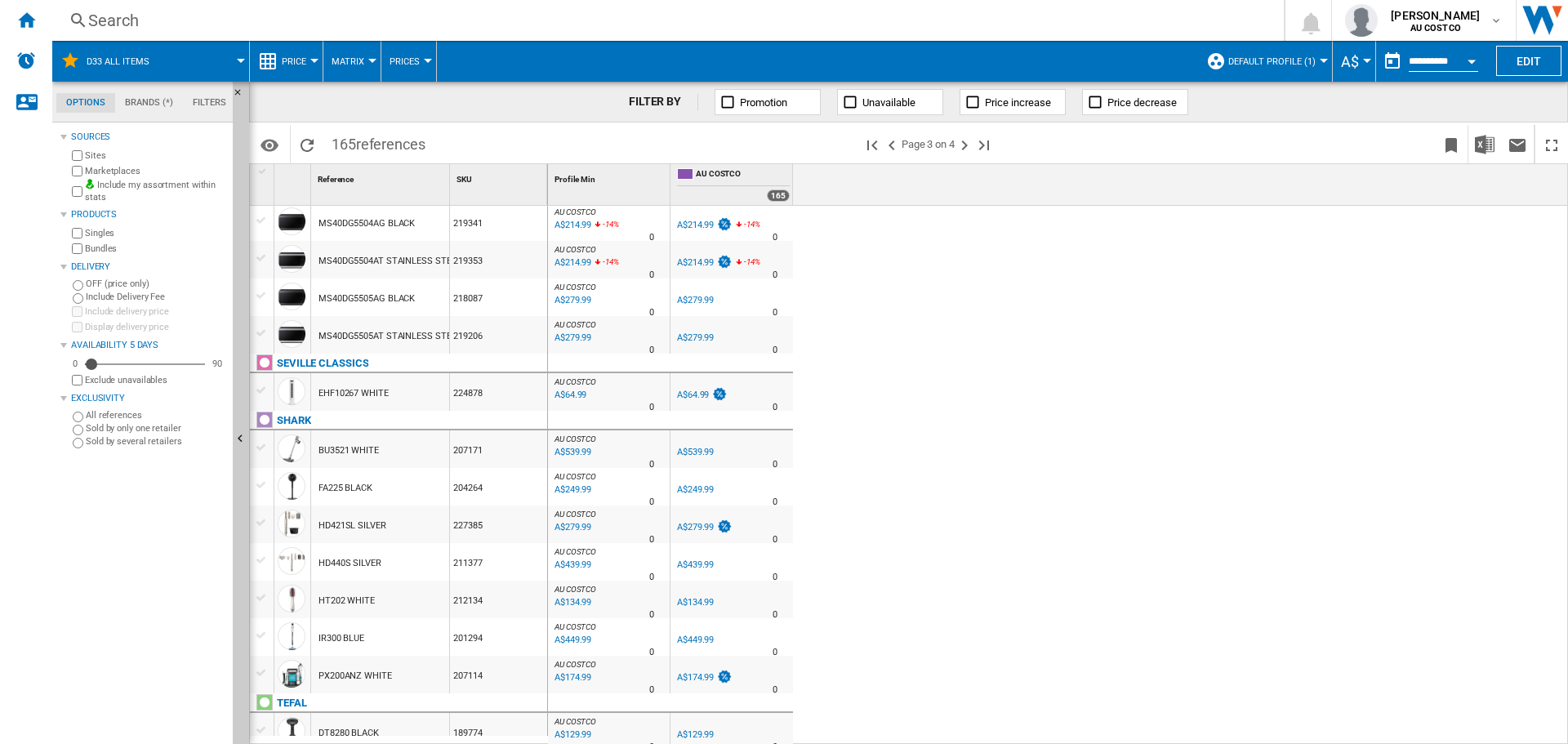
scroll to position [1594, 0]
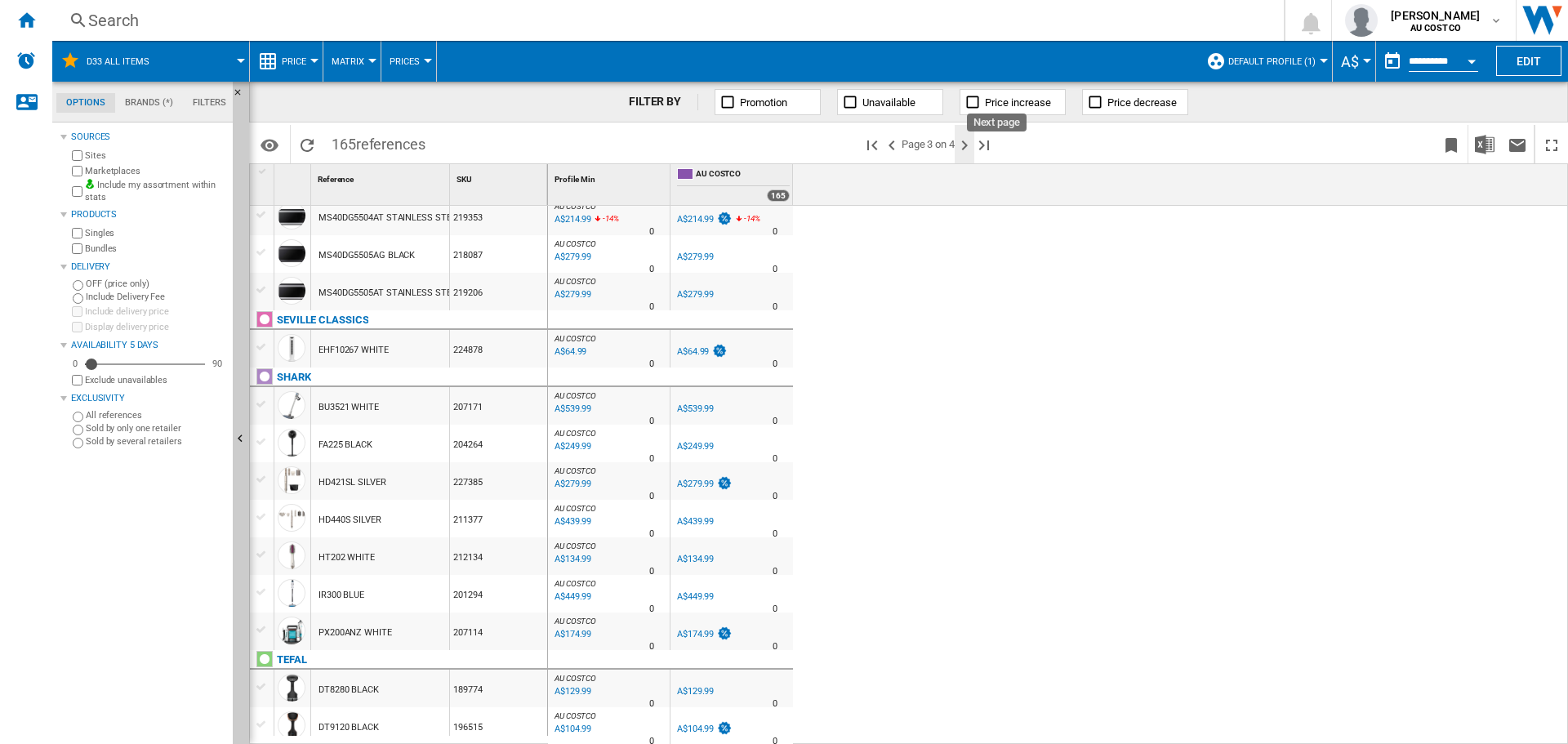
click at [967, 146] on ng-md-icon "Next page" at bounding box center [965, 146] width 20 height 20
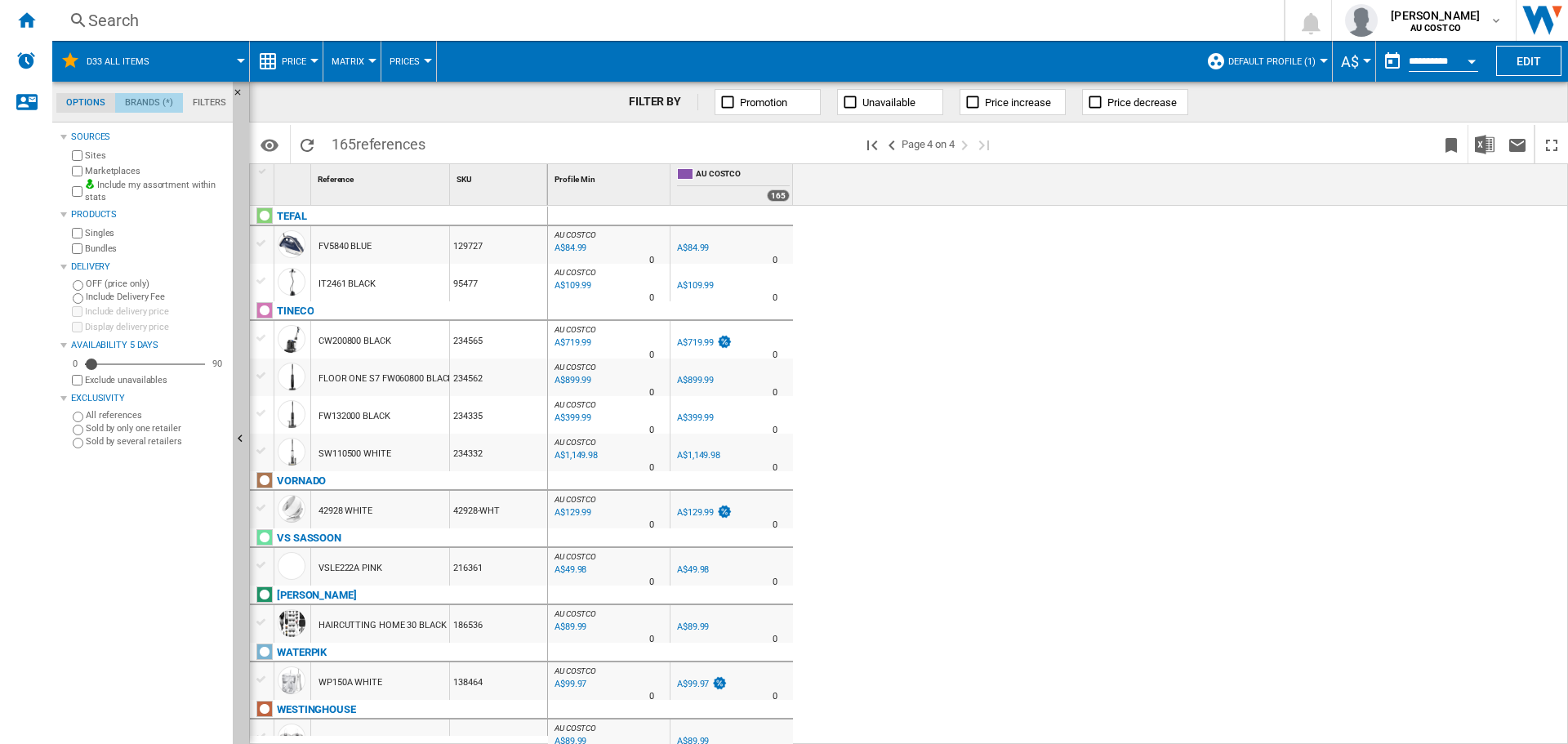
click at [148, 99] on md-tab-item "Brands (*)" at bounding box center [149, 103] width 67 height 20
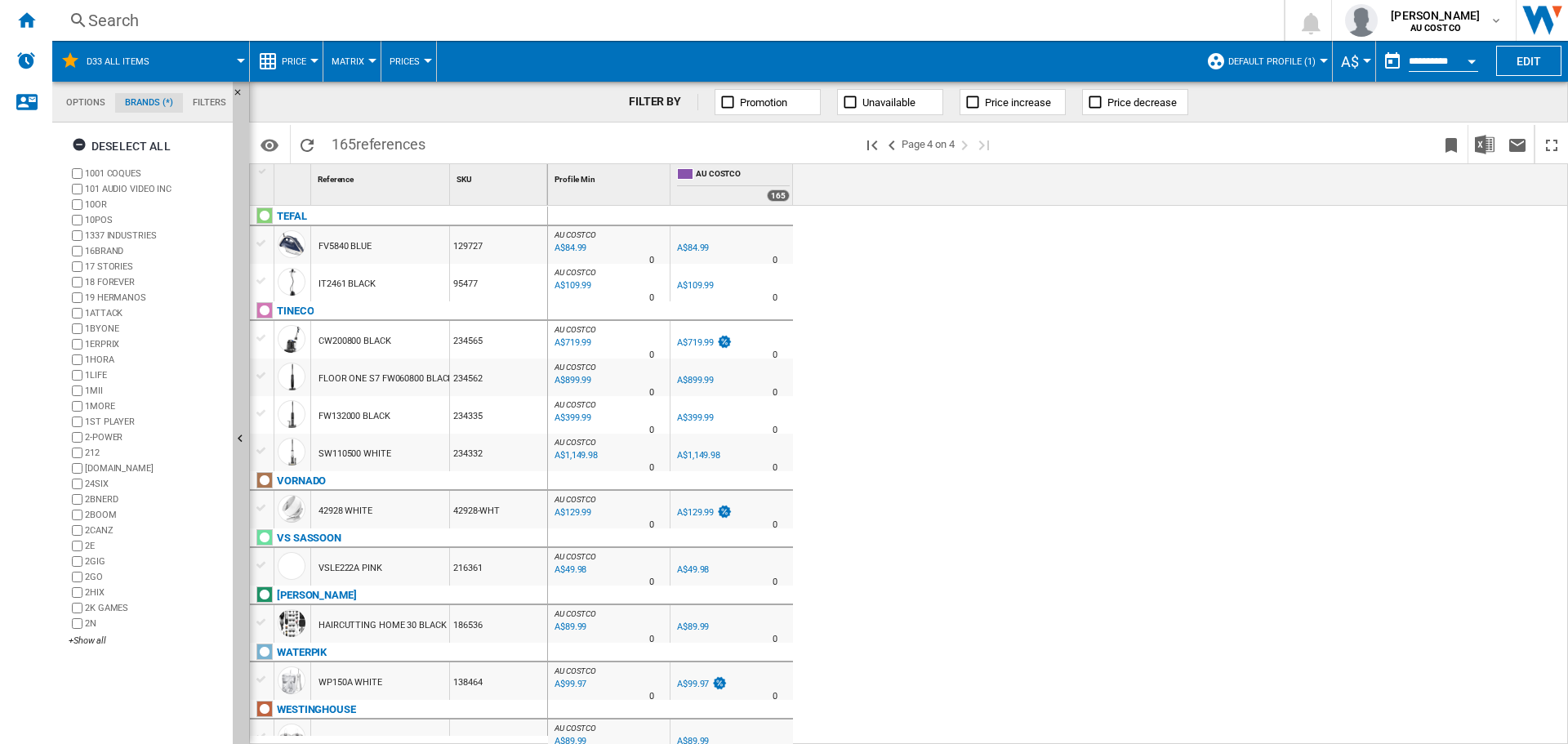
scroll to position [62, 0]
click at [205, 102] on md-tab-item "Filters" at bounding box center [208, 103] width 53 height 20
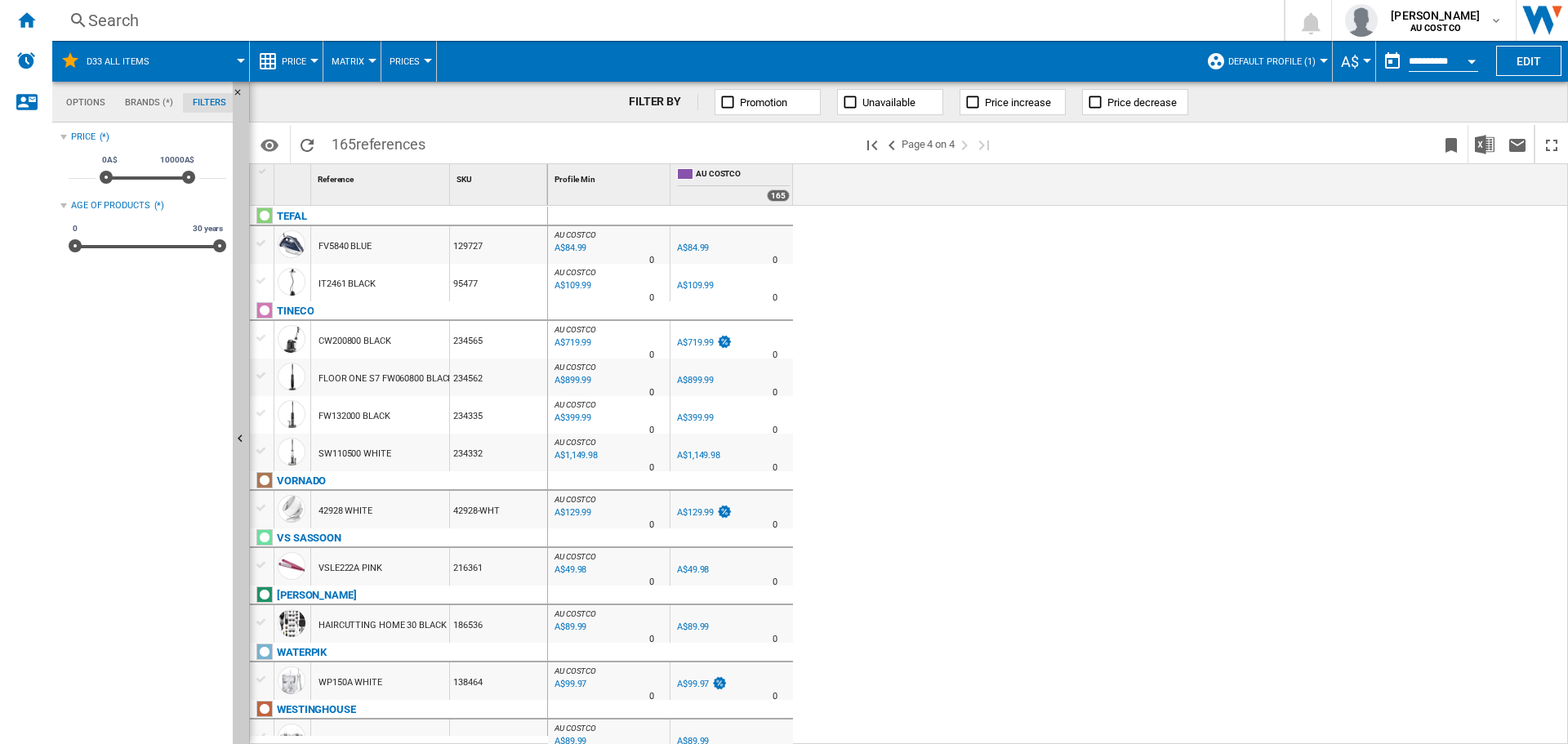
scroll to position [106, 0]
type input "****"
drag, startPoint x: 106, startPoint y: 177, endPoint x: 133, endPoint y: 180, distance: 27.2
click at [133, 180] on span at bounding box center [133, 177] width 13 height 13
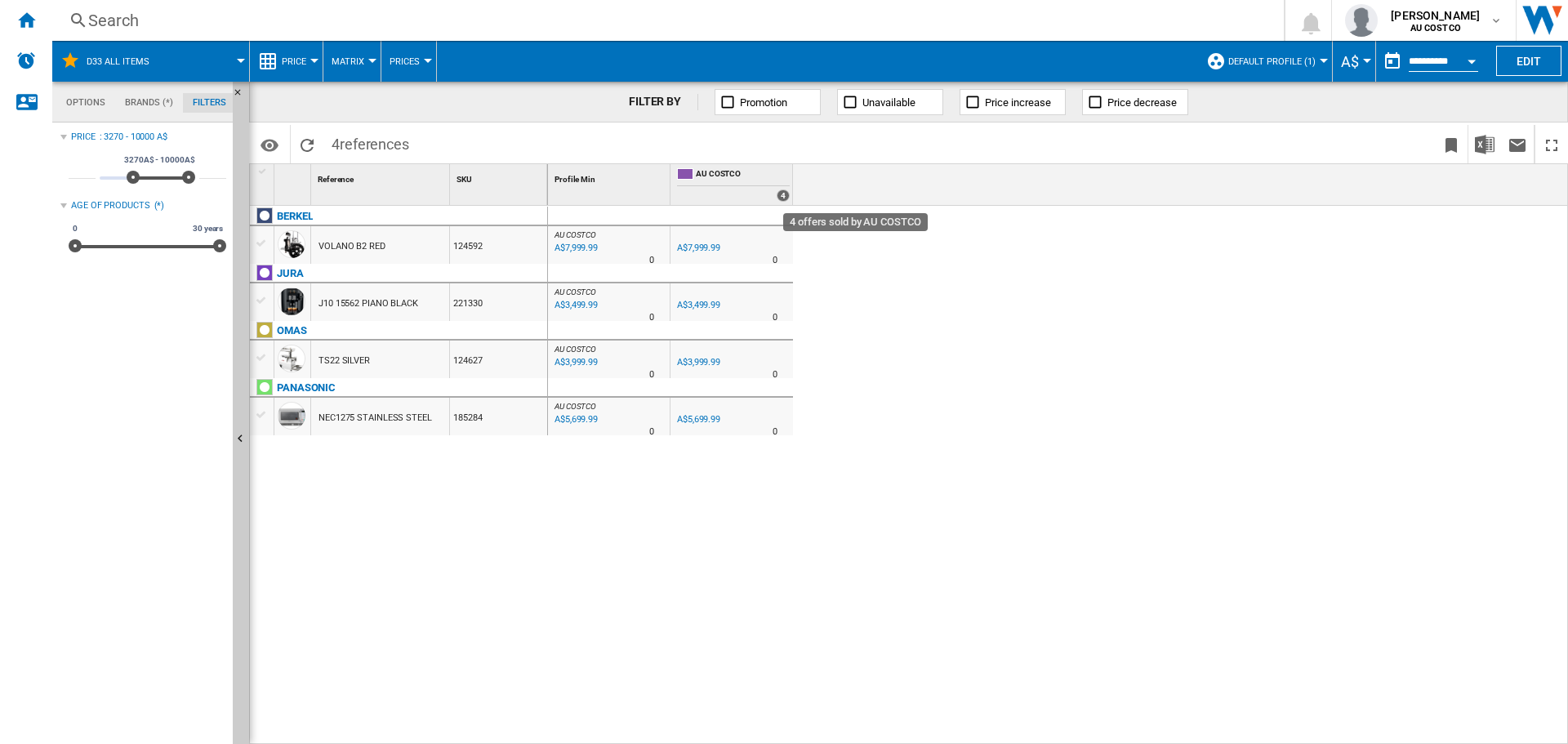
click at [782, 195] on div "4" at bounding box center [782, 195] width 13 height 12
type input "*"
drag, startPoint x: 134, startPoint y: 178, endPoint x: 96, endPoint y: 188, distance: 39.3
click at [96, 188] on div "* 0A$ 10000A$ 0A$ 10000A$ 3270A$ - 10000A$ *****" at bounding box center [147, 171] width 158 height 46
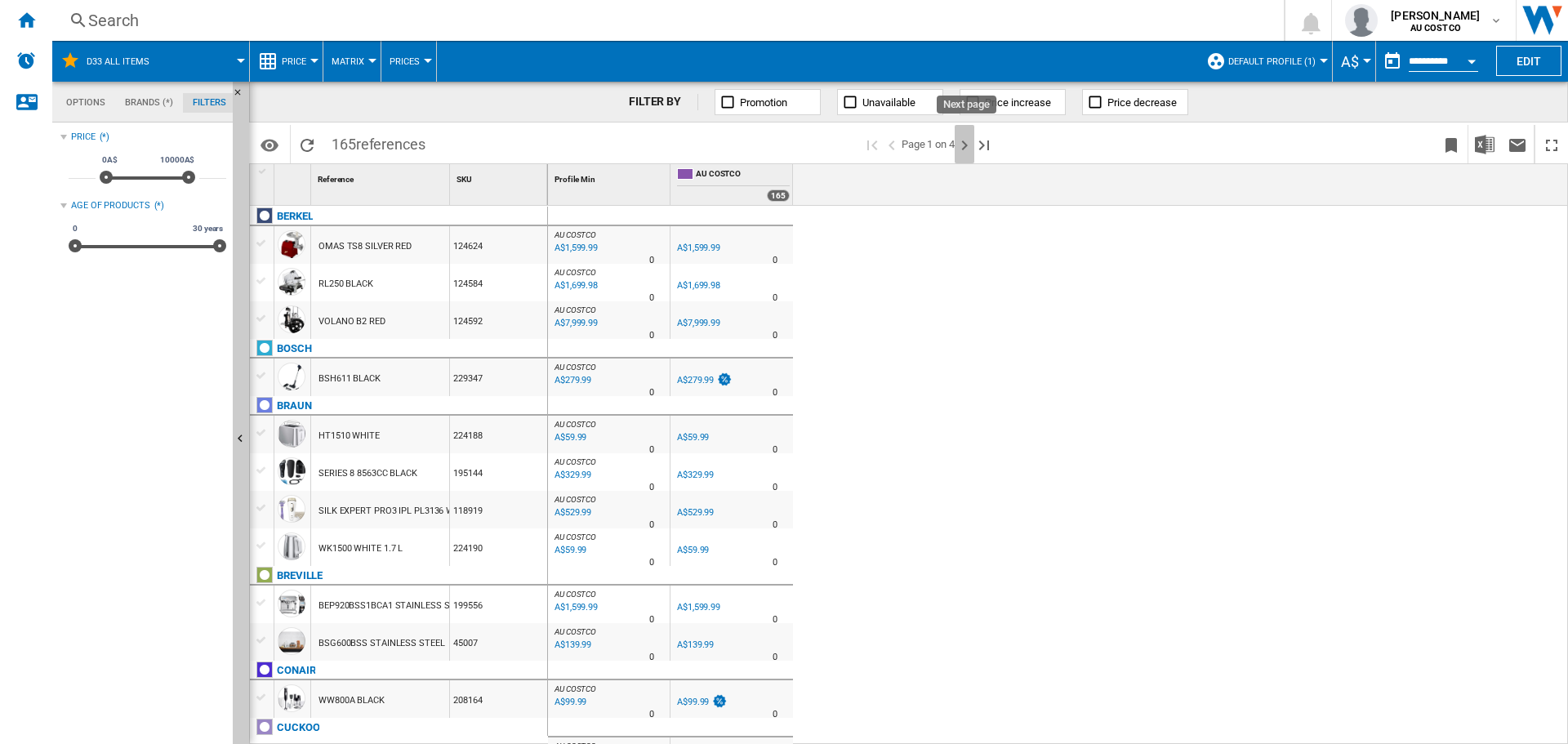
click at [965, 145] on ng-md-icon "Next page" at bounding box center [965, 146] width 20 height 20
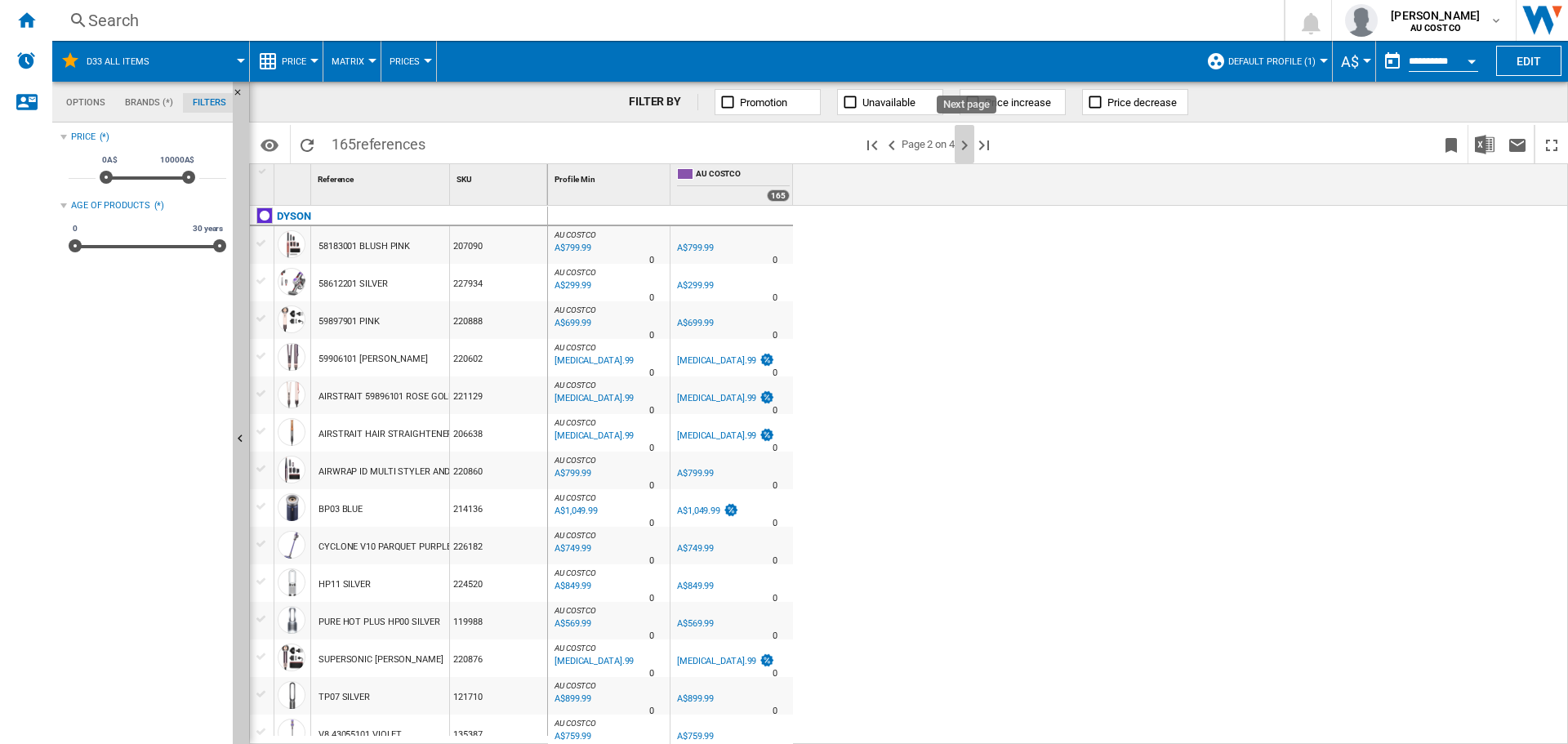
click at [965, 145] on ng-md-icon "Next page" at bounding box center [965, 146] width 20 height 20
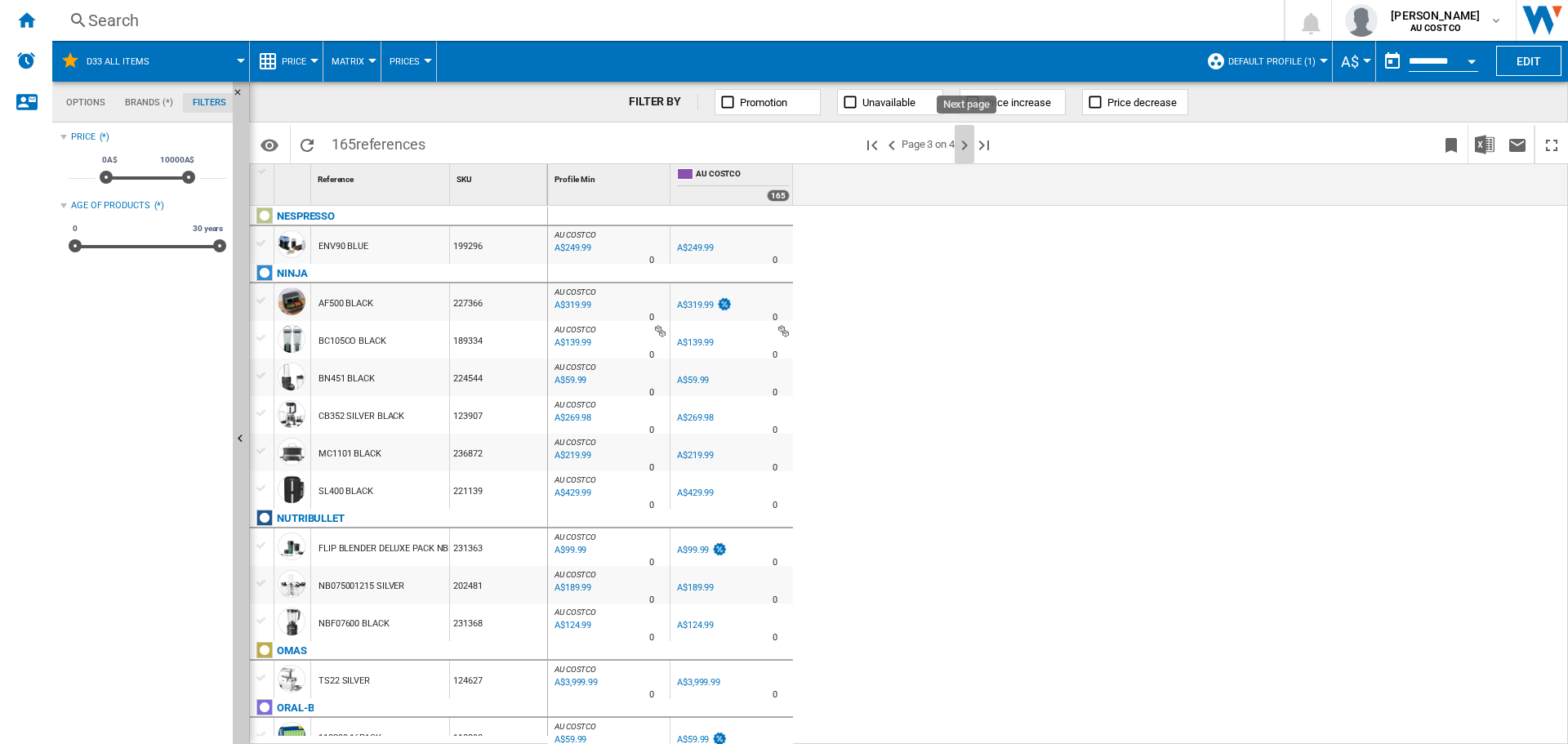
click at [965, 145] on ng-md-icon "Next page" at bounding box center [965, 146] width 20 height 20
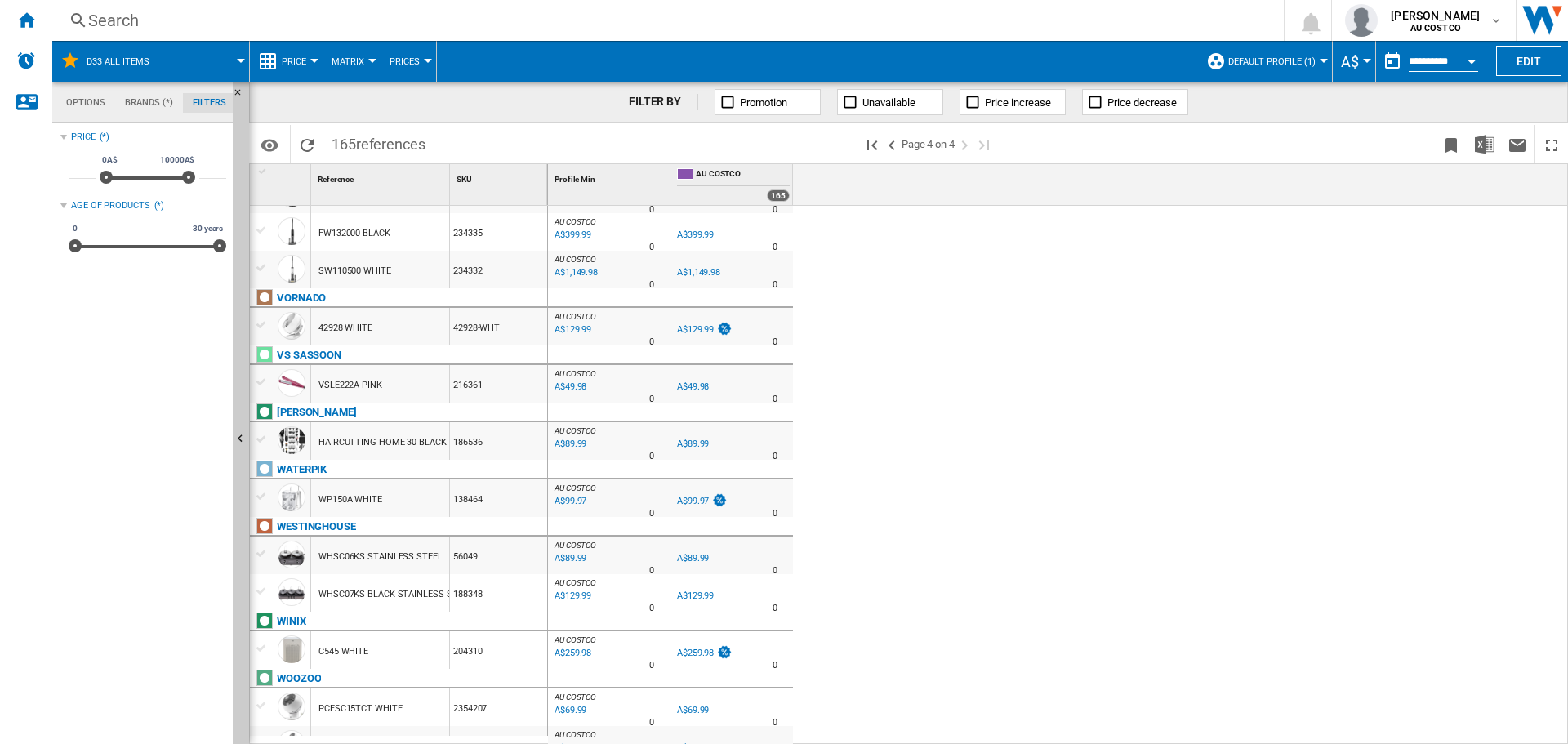
scroll to position [201, 0]
